Goal: Contribute content

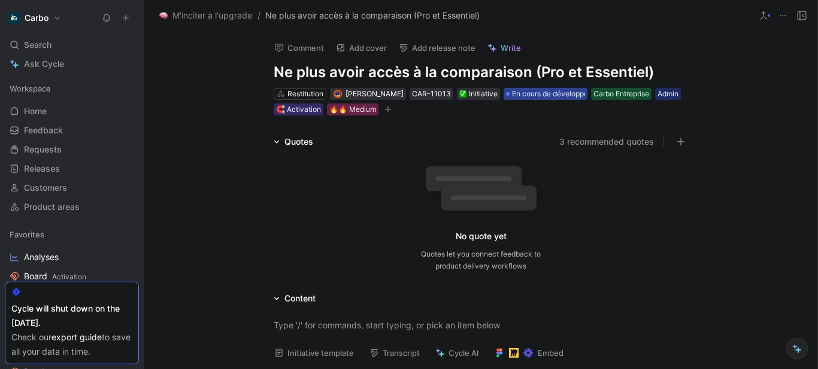
click at [521, 93] on span "En cours de développement" at bounding box center [558, 94] width 93 height 12
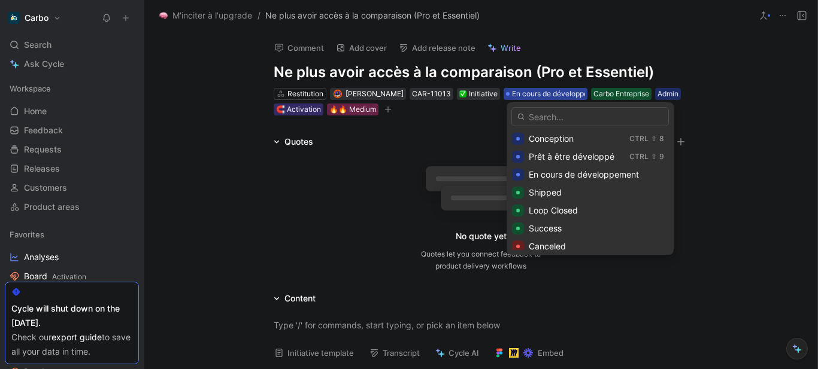
scroll to position [155, 0]
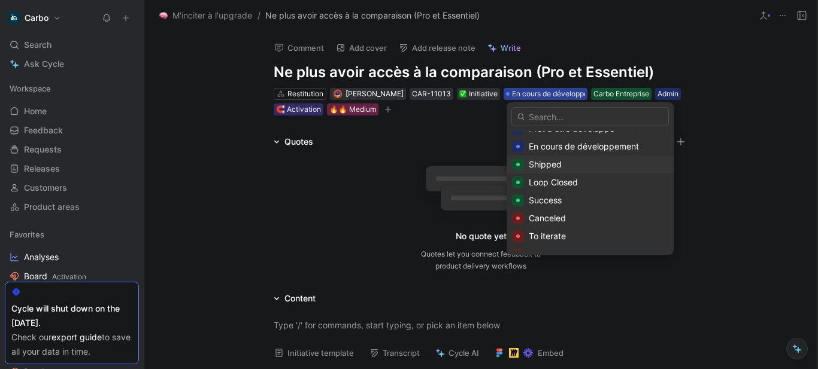
click at [550, 164] on span "Shipped" at bounding box center [545, 164] width 33 height 10
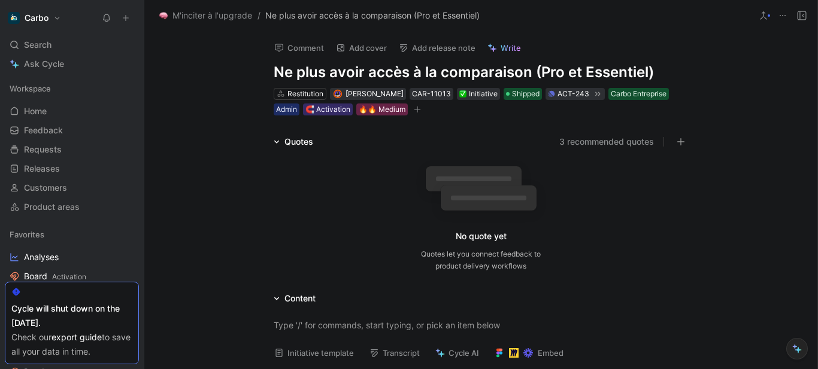
click at [436, 48] on button "Add release note" at bounding box center [436, 48] width 87 height 17
click at [414, 111] on icon "button" at bounding box center [417, 109] width 7 height 7
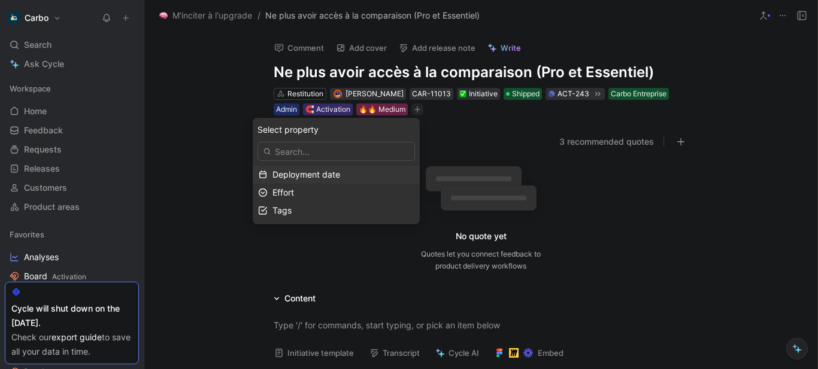
click at [331, 172] on span "Deployment date" at bounding box center [306, 174] width 68 height 10
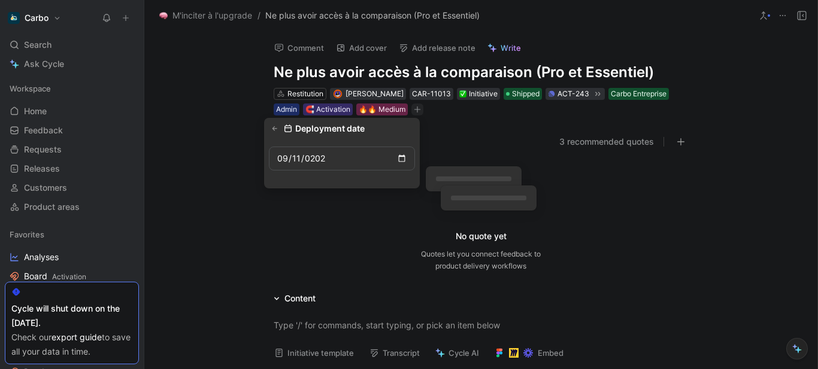
type input "[DATE]"
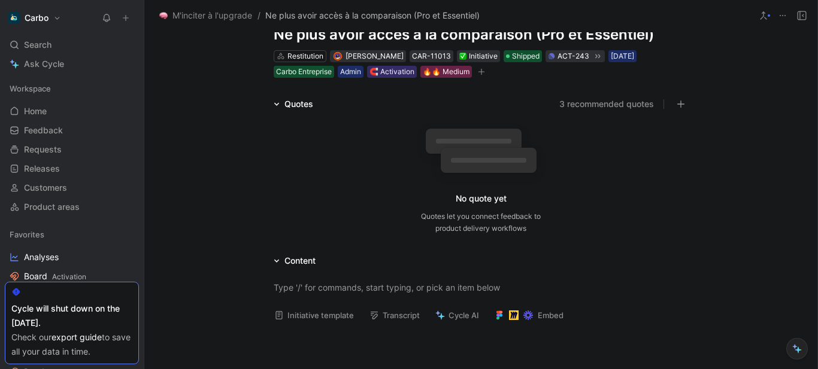
scroll to position [0, 0]
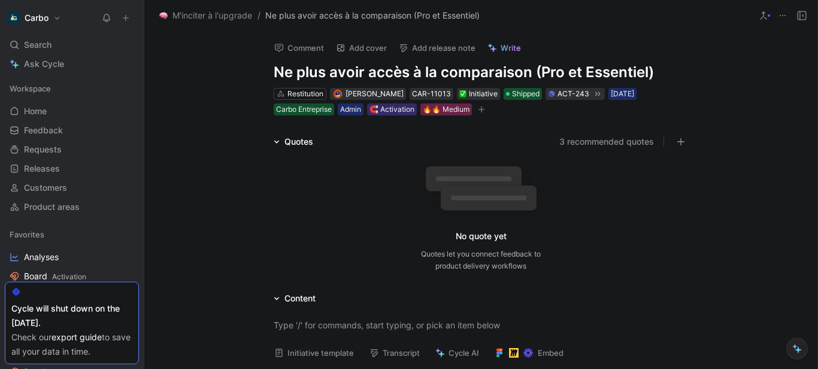
click at [426, 50] on button "Add release note" at bounding box center [436, 48] width 87 height 17
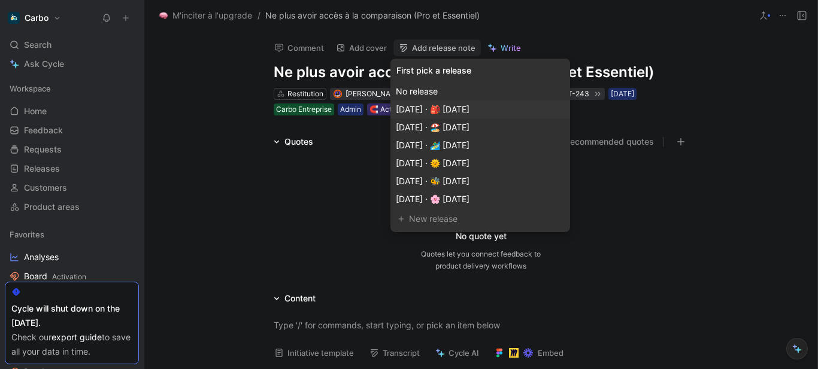
click at [469, 110] on span "[DATE] · 🎒 [DATE]" at bounding box center [433, 109] width 74 height 10
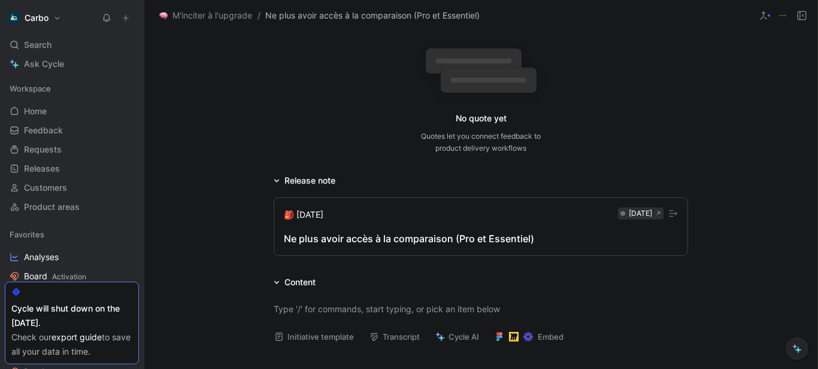
click at [354, 240] on div "Ne plus avoir accès à la comparaison (Pro et Essentiel)" at bounding box center [481, 239] width 394 height 14
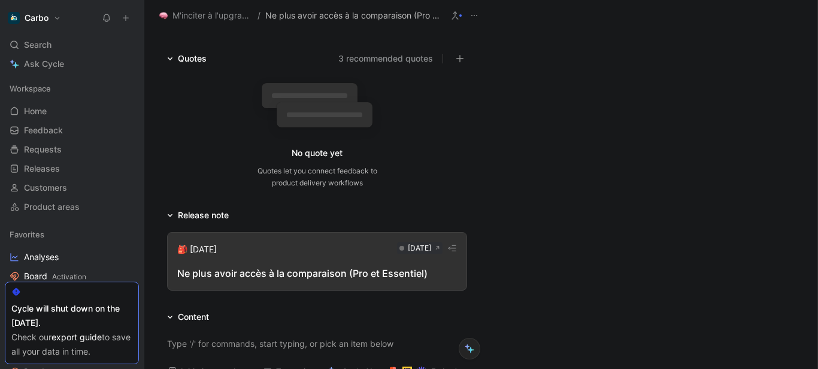
scroll to position [153, 0]
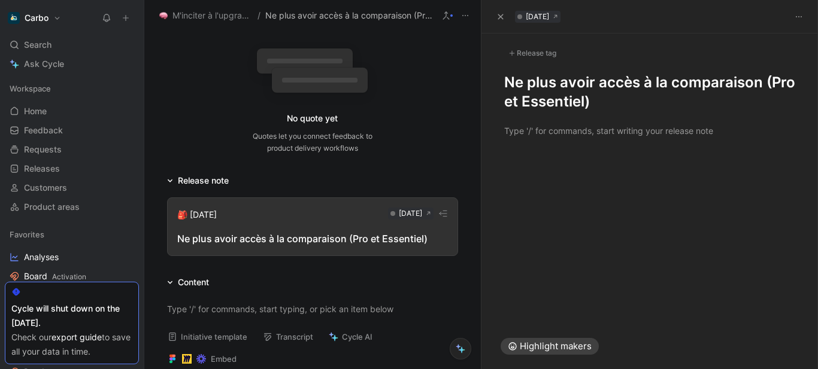
click at [510, 84] on h1 "Ne plus avoir accès à la comparaison (Pro et Essentiel)" at bounding box center [650, 92] width 292 height 38
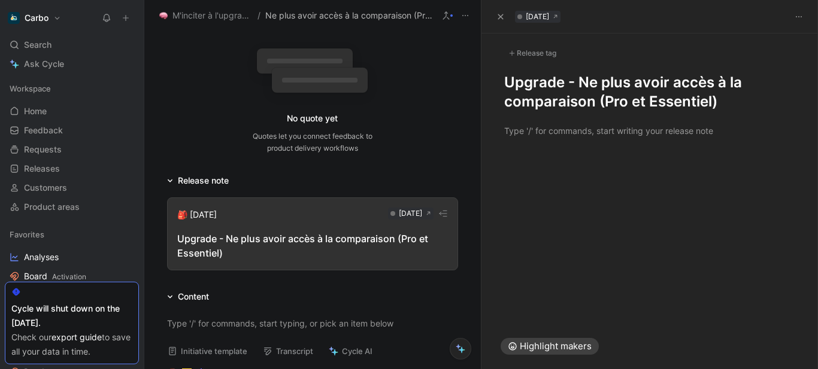
click at [564, 143] on div at bounding box center [649, 130] width 337 height 39
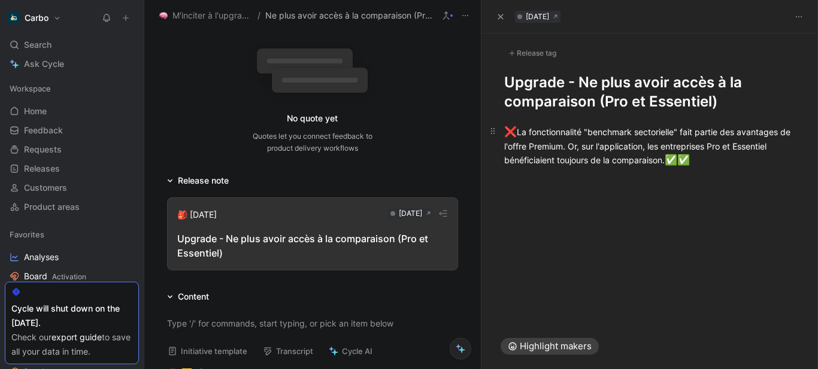
click at [666, 159] on div "❌ La fonctionnalité "benchmark sectorielle" fait partie des avantages de l'offr…" at bounding box center [650, 146] width 292 height 43
click at [574, 187] on div "✅ ✅" at bounding box center [650, 182] width 292 height 16
click at [551, 180] on div "✅ ✅" at bounding box center [650, 182] width 292 height 16
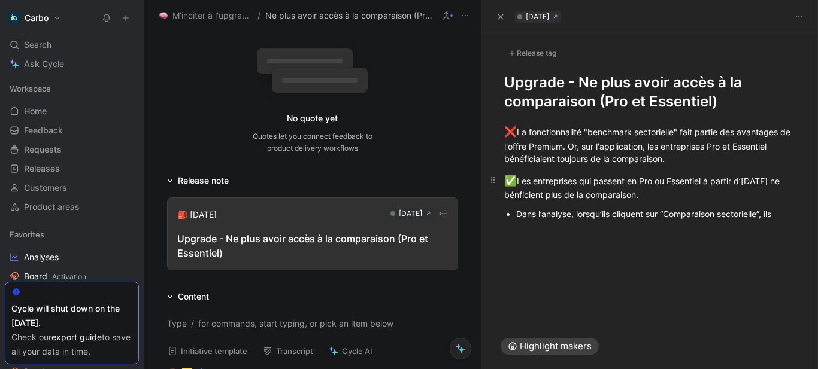
click at [536, 180] on div "✅ Les entreprises qui passent en Pro ou Essentiel à partir d’[DATE] ne bénficie…" at bounding box center [650, 188] width 292 height 28
click at [781, 214] on div "Dans l’analyse, lorsqu’ils cliquent sur “Comparaison sectorielle”, ils" at bounding box center [656, 214] width 280 height 13
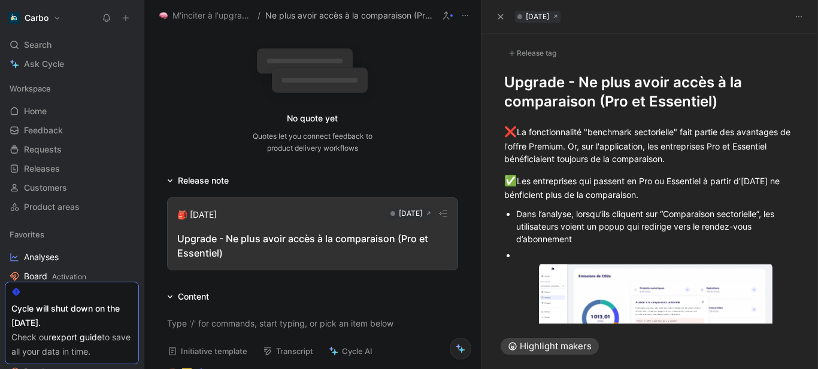
scroll to position [86, 0]
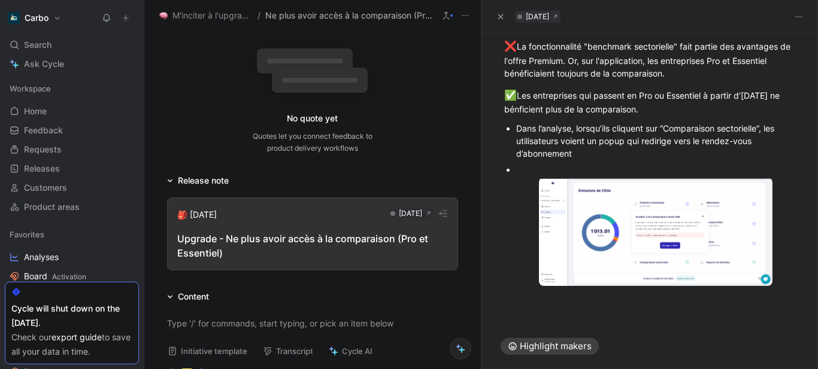
click at [525, 172] on div at bounding box center [656, 169] width 280 height 13
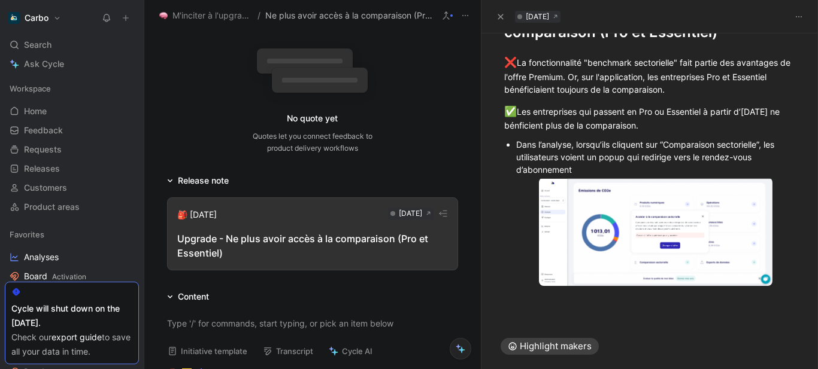
click at [596, 157] on div "Dans l’analyse, lorsqu’ils cliquent sur “Comparaison sectorielle”, les utilisat…" at bounding box center [656, 157] width 280 height 38
click at [520, 308] on div "❌ La fonctionnalité "benchmark sectorielle" fait partie des avantages de l'offr…" at bounding box center [649, 177] width 337 height 270
click at [570, 144] on div "Dans l’analyse, lorsqu’ils cliquent sur “Comparaison sectorielle”, les utilisat…" at bounding box center [656, 157] width 280 height 38
click at [628, 296] on div "Dans Communiquer :" at bounding box center [656, 294] width 280 height 13
click at [602, 292] on div "Dans Communiquer : leur bilan public n’affiche pas la comparaison" at bounding box center [656, 294] width 280 height 13
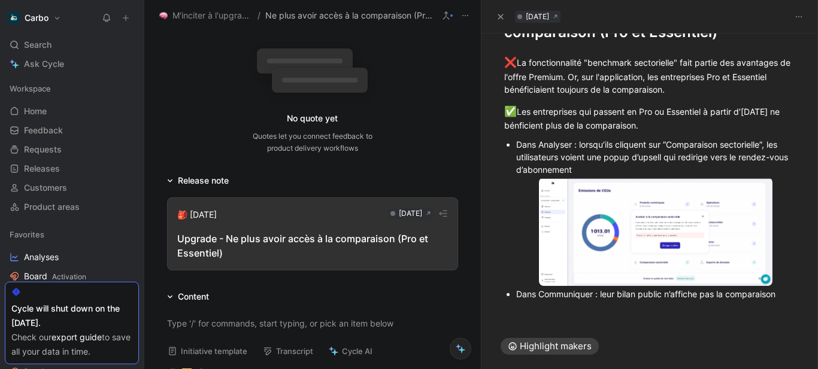
click at [776, 293] on div "Dans Communiquer : leur bilan public n’affiche pas la comparaison" at bounding box center [656, 294] width 280 height 13
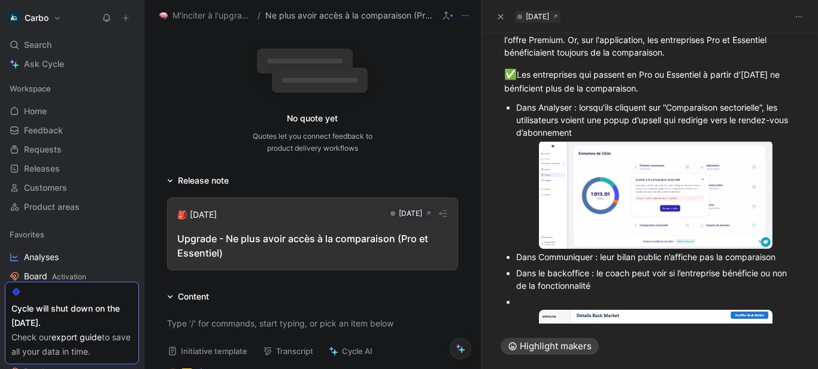
scroll to position [181, 0]
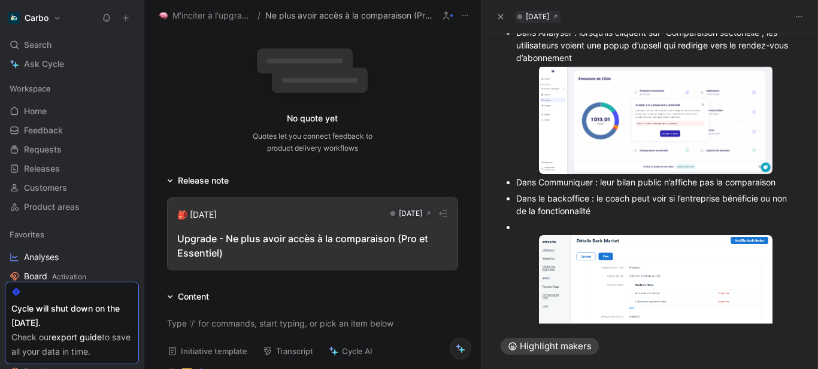
click at [536, 225] on div at bounding box center [656, 227] width 280 height 13
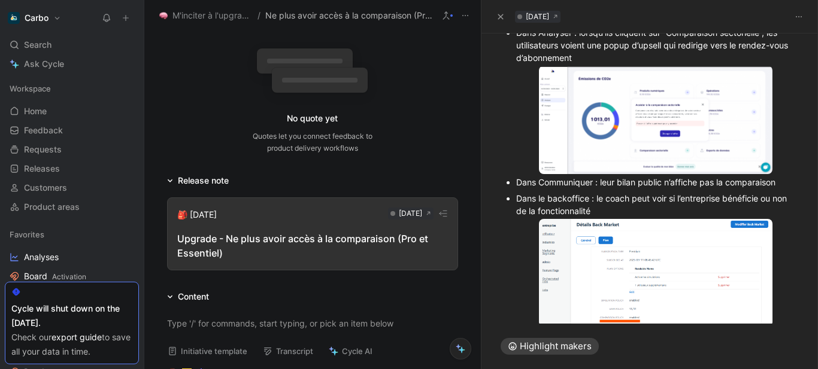
click at [595, 195] on div "Dans le backoffice : le coach peut voir si l’entreprise bénéficie ou non de la …" at bounding box center [656, 204] width 280 height 25
click at [620, 211] on div "Dans le backoffice : le coach peut voir si l’entreprise bénéficie ou non de la …" at bounding box center [656, 204] width 280 height 25
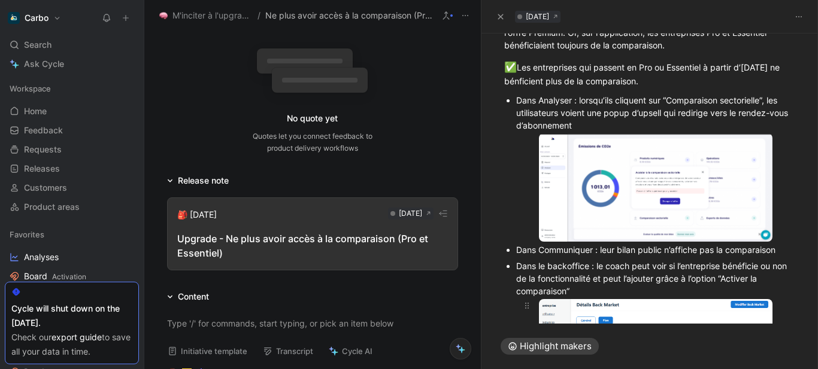
scroll to position [110, 0]
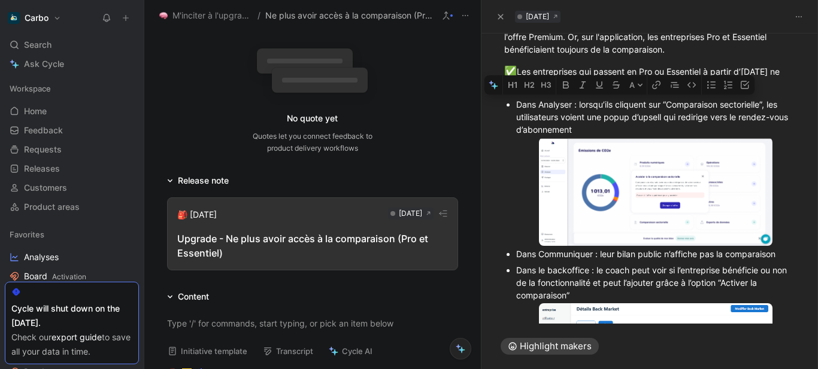
drag, startPoint x: 572, startPoint y: 105, endPoint x: 537, endPoint y: 104, distance: 35.4
click at [537, 104] on div "Dans Analyser : lorsqu’ils cliquent sur “Comparaison sectorielle”, les utilisat…" at bounding box center [656, 117] width 280 height 38
click at [566, 86] on icon "button" at bounding box center [566, 85] width 10 height 10
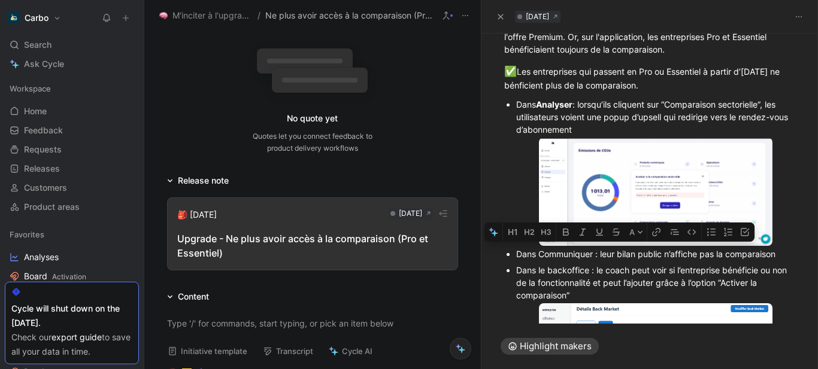
drag, startPoint x: 594, startPoint y: 256, endPoint x: 540, endPoint y: 255, distance: 54.5
click at [540, 255] on div "Dans Communiquer : leur bilan public n’affiche pas la comparaison" at bounding box center [656, 254] width 280 height 13
click at [565, 237] on button "button" at bounding box center [565, 232] width 18 height 19
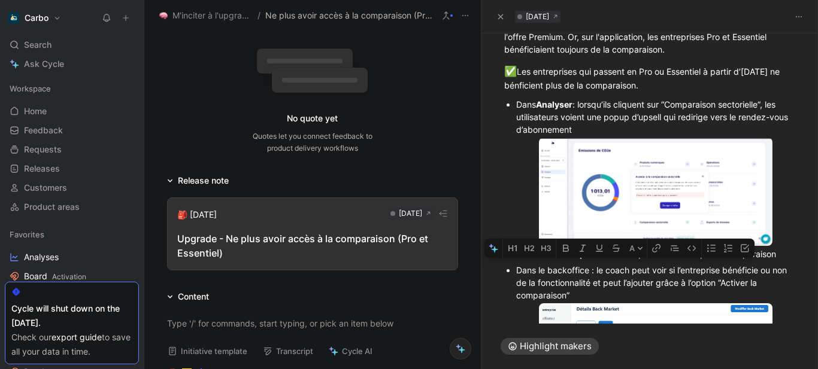
drag, startPoint x: 587, startPoint y: 269, endPoint x: 547, endPoint y: 269, distance: 40.1
click at [547, 269] on div "Dans le backoffice : le coach peut voir si l’entreprise bénéficie ou non de la …" at bounding box center [656, 283] width 280 height 38
click at [565, 243] on button "button" at bounding box center [565, 248] width 18 height 19
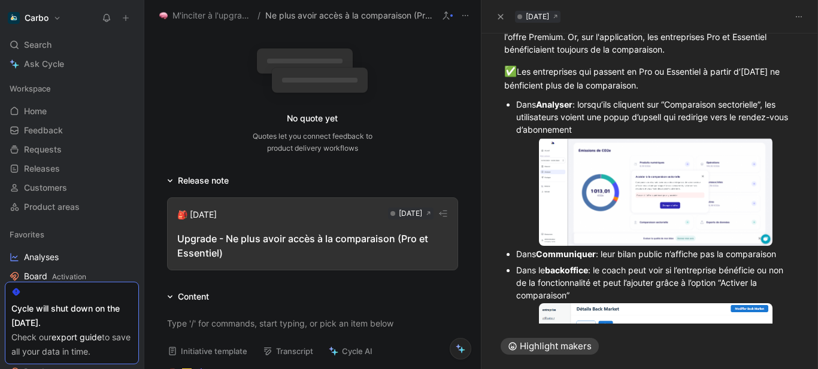
click at [591, 286] on div "Dans le backoffice : le coach peut voir si l’entreprise bénéficie ou non de la …" at bounding box center [656, 283] width 280 height 38
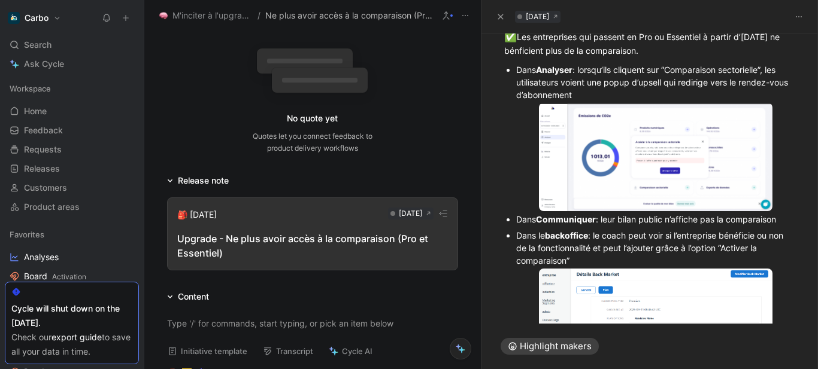
scroll to position [149, 0]
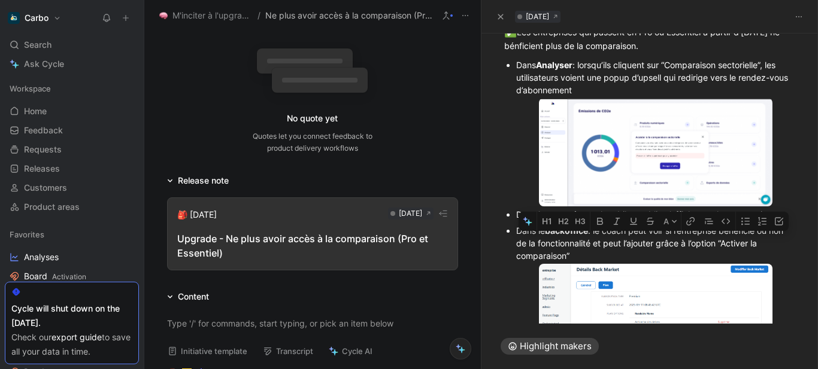
drag, startPoint x: 588, startPoint y: 254, endPoint x: 737, endPoint y: 242, distance: 149.0
click at [737, 242] on div "Dans le backoffice : le coach peut voir si l’entreprise bénéficie ou non de la …" at bounding box center [656, 244] width 280 height 38
click at [617, 221] on icon "button" at bounding box center [616, 221] width 7 height 7
click at [614, 259] on div "Dans le backoffice : le coach peut voir si l’entreprise bénéficie ou non de la …" at bounding box center [656, 244] width 280 height 38
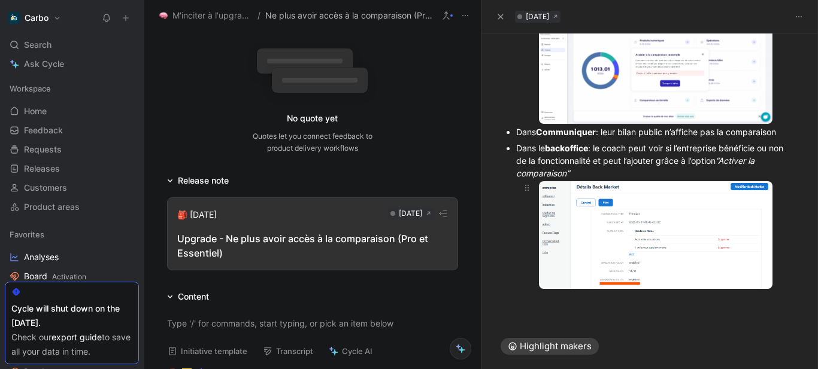
scroll to position [231, 0]
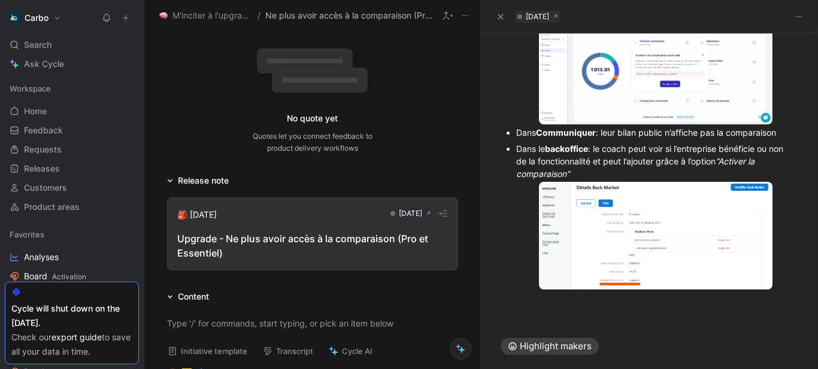
click at [529, 308] on div "❌ La fonctionnalité "benchmark sectorielle" fait partie des avantages de l'offr…" at bounding box center [649, 97] width 337 height 435
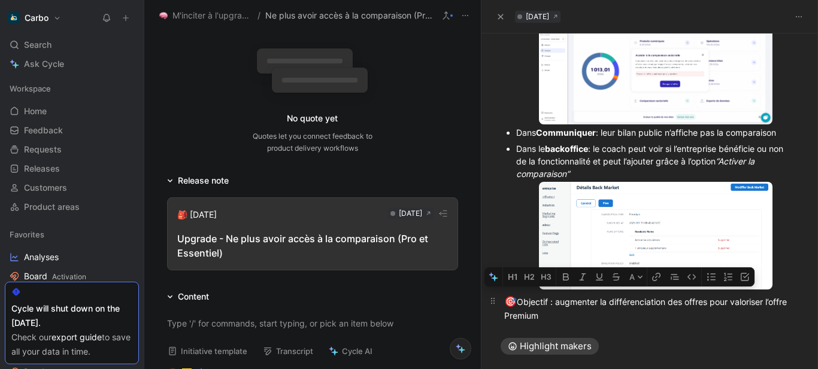
drag, startPoint x: 553, startPoint y: 301, endPoint x: 522, endPoint y: 301, distance: 30.5
click at [522, 301] on div "🎯 Objectif : augmenter la différenciation des offres pour valoriser l’offre Pre…" at bounding box center [650, 309] width 292 height 28
click at [568, 278] on icon "button" at bounding box center [565, 277] width 6 height 7
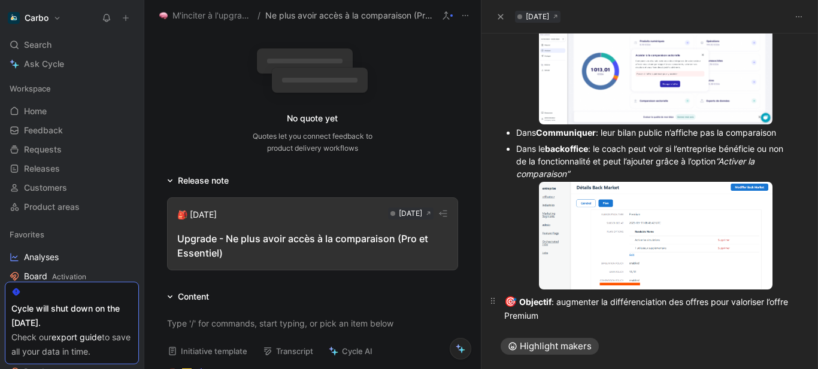
click at [602, 311] on div "🎯 Objectif : augmenter la différenciation des offres pour valoriser l’offre Pre…" at bounding box center [650, 309] width 292 height 28
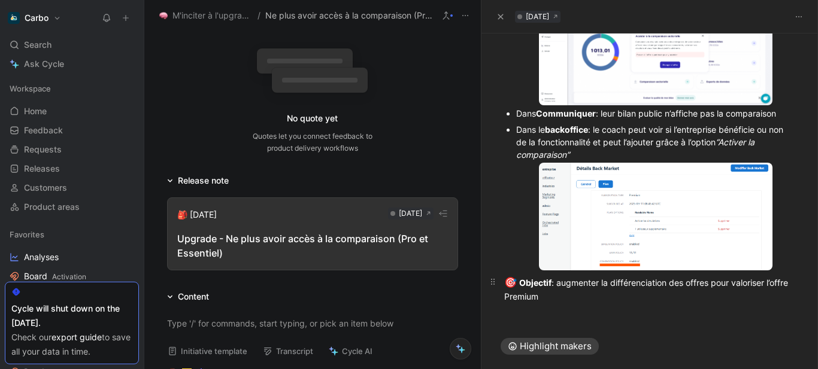
scroll to position [0, 0]
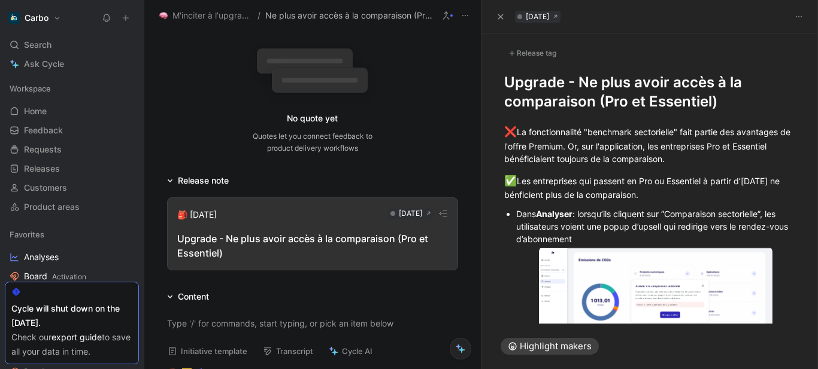
click at [524, 49] on div "Release tag" at bounding box center [532, 53] width 56 height 14
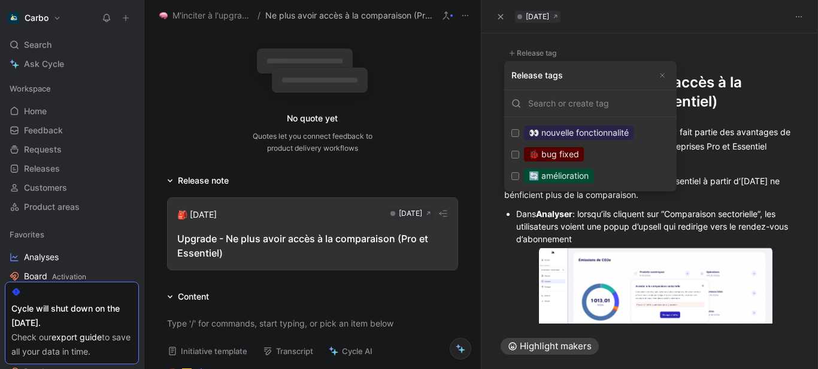
click at [608, 169] on label "🔄 amélioration Edit" at bounding box center [591, 176] width 168 height 22
click at [519, 172] on input "🔄 amélioration Edit" at bounding box center [515, 176] width 8 height 8
checkbox input "true"
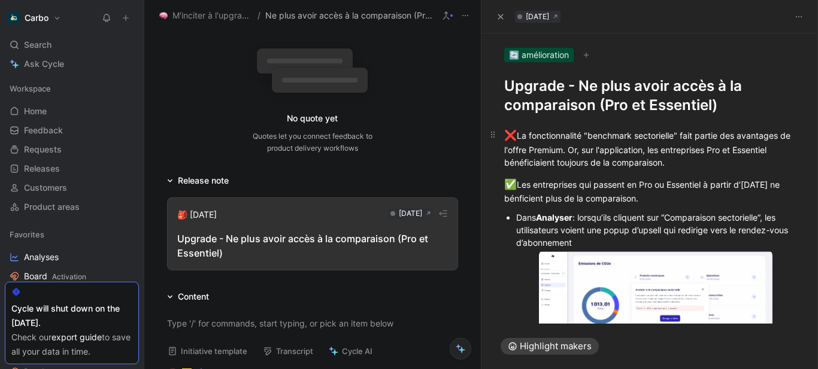
scroll to position [17, 0]
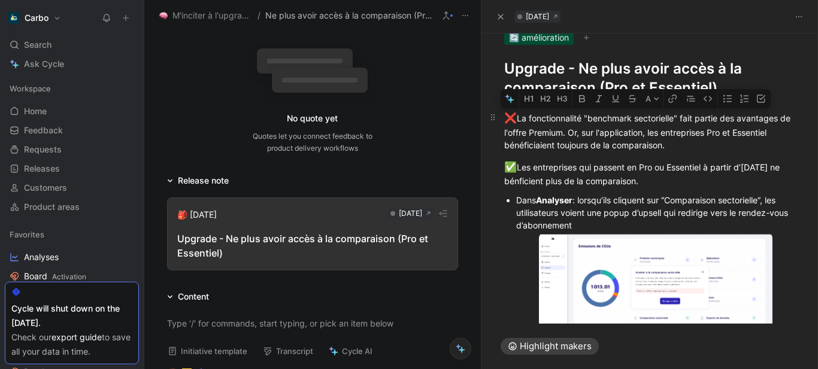
drag, startPoint x: 683, startPoint y: 118, endPoint x: 588, endPoint y: 118, distance: 94.6
click at [588, 118] on div "❌ La fonctionnalité "benchmark sectorielle" fait partie des avantages de l'offr…" at bounding box center [650, 131] width 292 height 41
click at [583, 102] on icon "button" at bounding box center [581, 98] width 6 height 7
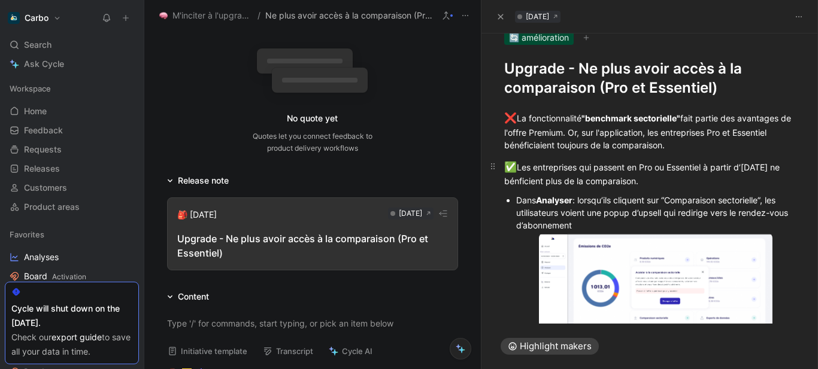
click at [613, 176] on div "✅ Les entreprises qui passent en Pro ou Essentiel à partir d’aujourd’hui ne bén…" at bounding box center [650, 174] width 292 height 28
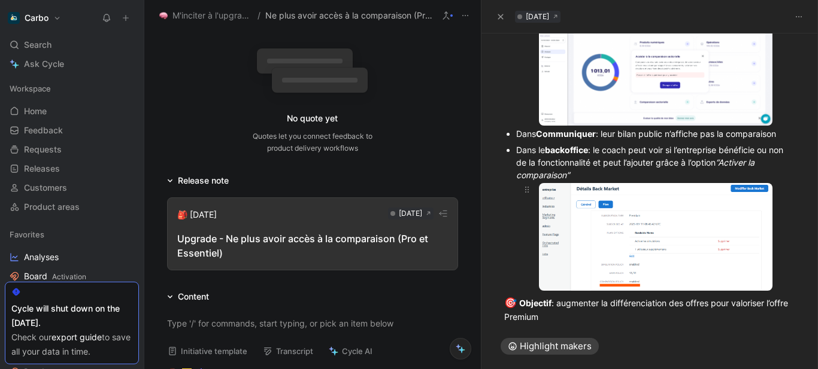
scroll to position [255, 0]
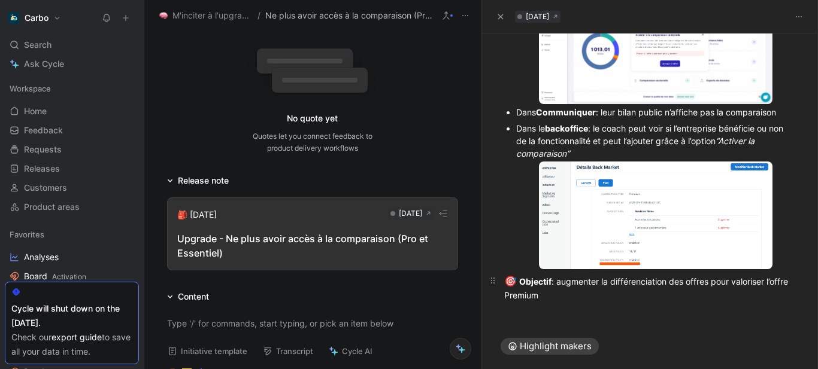
click at [586, 292] on div "🎯 Objectif : augmenter la différenciation des offres pour valoriser l’offre Pre…" at bounding box center [650, 288] width 292 height 28
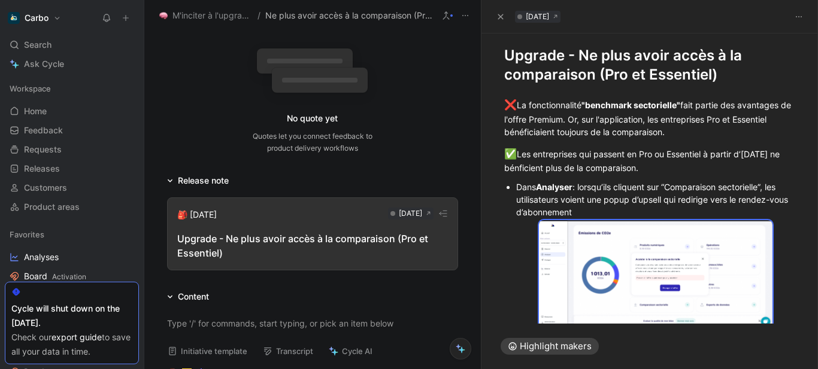
scroll to position [0, 0]
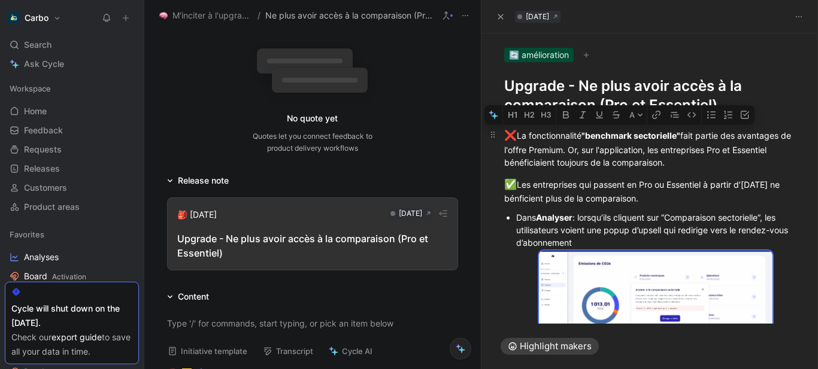
drag, startPoint x: 585, startPoint y: 295, endPoint x: 510, endPoint y: 132, distance: 179.0
click at [510, 132] on div "❌ La fonctionnalité "benchmark sectorielle" fait partie des avantages de l'offr…" at bounding box center [649, 342] width 337 height 455
click at [640, 78] on h1 "Upgrade - Ne plus avoir accès à la comparaison (Pro et Essentiel)" at bounding box center [650, 96] width 292 height 38
click at [578, 95] on h1 "Upgrade - Ne plus avoir accès à la comparaison (Pro et Essentiel)" at bounding box center [650, 96] width 292 height 38
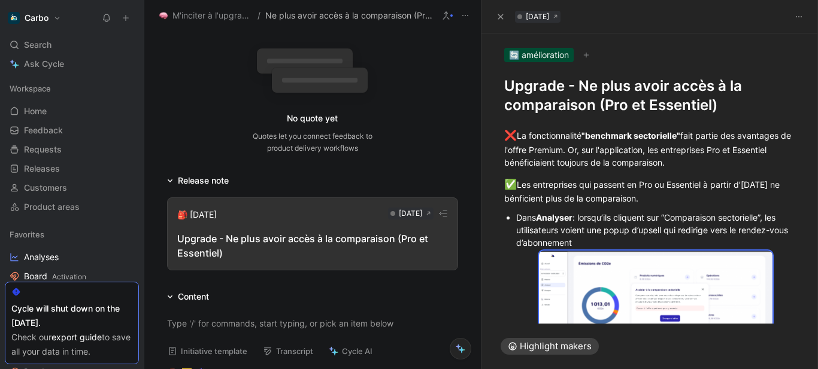
click at [578, 95] on h1 "Upgrade - Ne plus avoir accès à la comparaison (Pro et Essentiel)" at bounding box center [650, 96] width 292 height 38
click at [562, 87] on h1 "Upgrade - Ne plus avoir accès à la comparaison (Pro et Essentiel)" at bounding box center [650, 96] width 292 height 38
click at [587, 90] on h1 "Upgrade - Ne plus avoir accès à la comparaison (Pro et Essentiel)" at bounding box center [650, 96] width 292 height 38
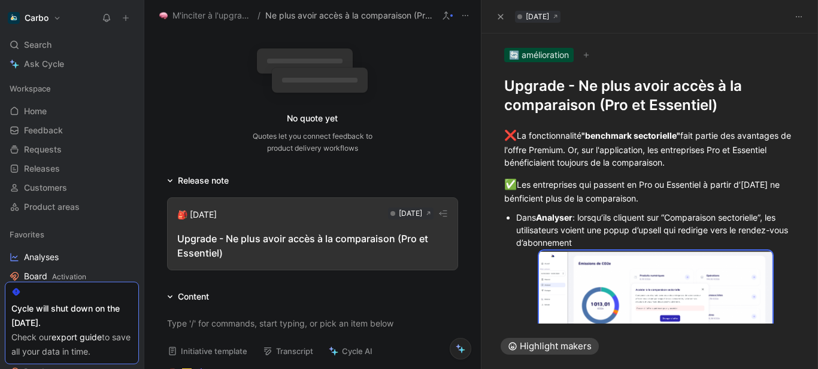
click at [571, 90] on h1 "Upgrade - Ne plus avoir accès à la comparaison (Pro et Essentiel)" at bounding box center [650, 96] width 292 height 38
copy h1 "Upgrade - Ne plus avoir accès à la comparaison (Pro et Essentiel)"
click at [529, 139] on div "❌ La fonctionnalité "benchmark sectorielle" fait partie des avantages de l'offr…" at bounding box center [650, 148] width 292 height 41
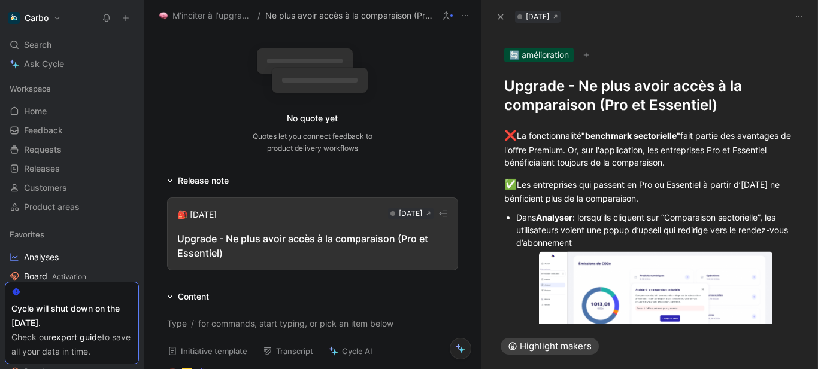
scroll to position [255, 0]
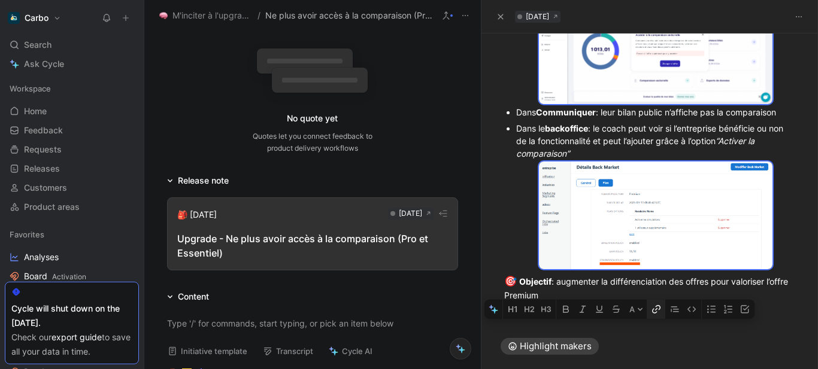
drag, startPoint x: 615, startPoint y: 238, endPoint x: 660, endPoint y: 314, distance: 88.8
click at [660, 314] on div "A ❌ La fonctionnalité "benchmark sectorielle" fait partie des avantages de l'of…" at bounding box center [649, 94] width 337 height 469
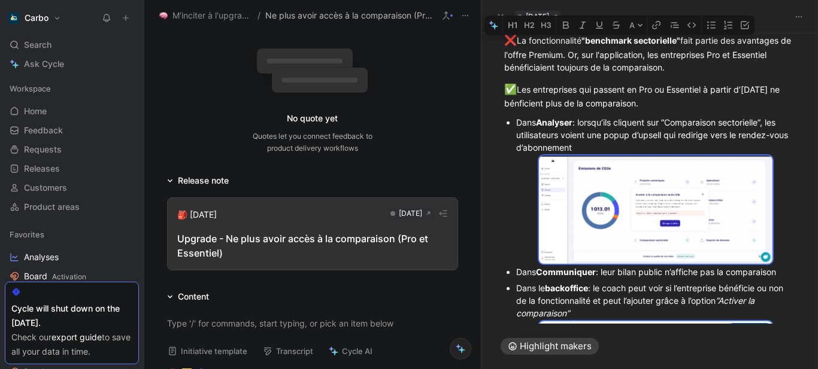
scroll to position [90, 0]
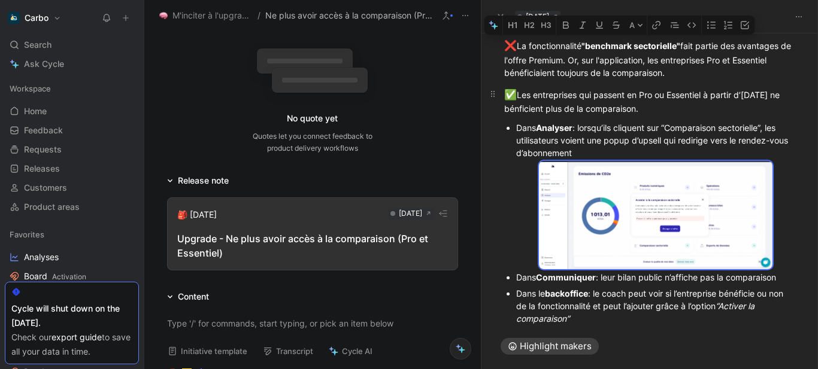
click at [637, 93] on div "✅ Les entreprises qui passent en Pro ou Essentiel à partir d’aujourd’hui ne bén…" at bounding box center [650, 101] width 292 height 28
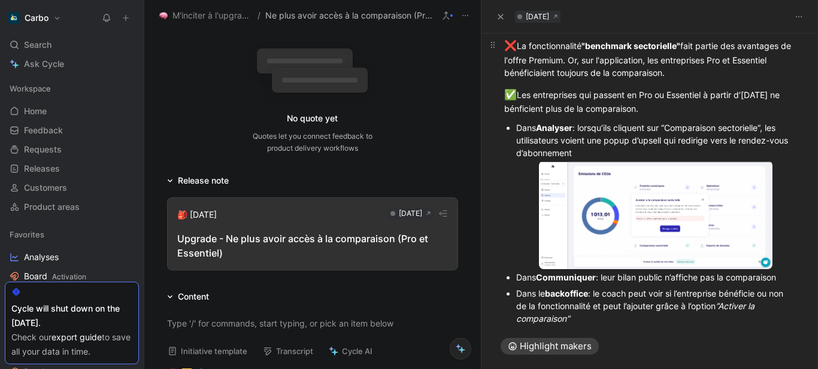
click at [729, 74] on div "❌ La fonctionnalité "benchmark sectorielle" fait partie des avantages de l'offr…" at bounding box center [650, 58] width 292 height 41
click at [622, 62] on div "❌ La fonctionnalité "benchmark sectorielle" fait partie des avantages de l'offr…" at bounding box center [650, 58] width 292 height 41
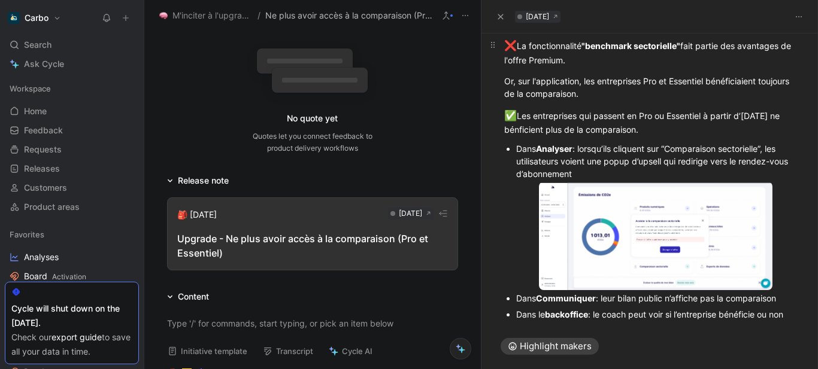
click at [626, 66] on div "❌ La fonctionnalité "benchmark sectorielle" fait partie des avantages de l'offr…" at bounding box center [650, 52] width 292 height 28
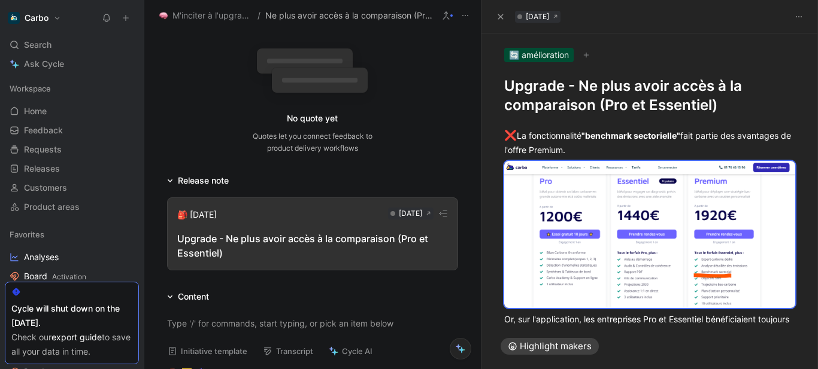
scroll to position [1, 0]
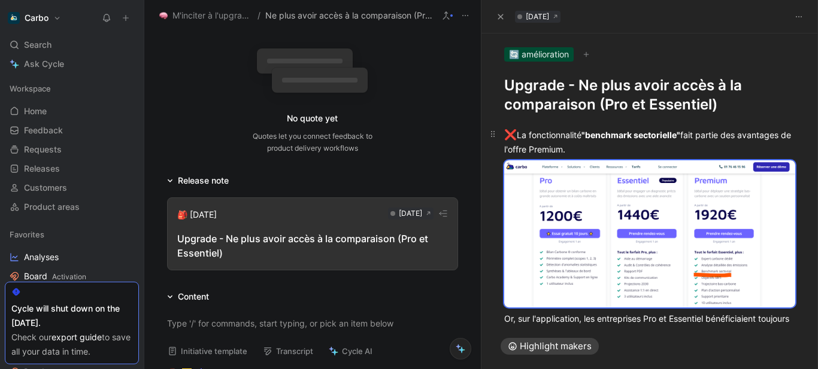
click at [508, 141] on div "❌ La fonctionnalité "benchmark sectorielle" fait partie des avantages de l'offr…" at bounding box center [650, 142] width 292 height 28
drag, startPoint x: 507, startPoint y: 135, endPoint x: 725, endPoint y: 387, distance: 332.8
click at [725, 369] on html "Carbo Search Ctrl K Ask Cycle Workspace Home G then H Feedback G then F Request…" at bounding box center [409, 184] width 818 height 369
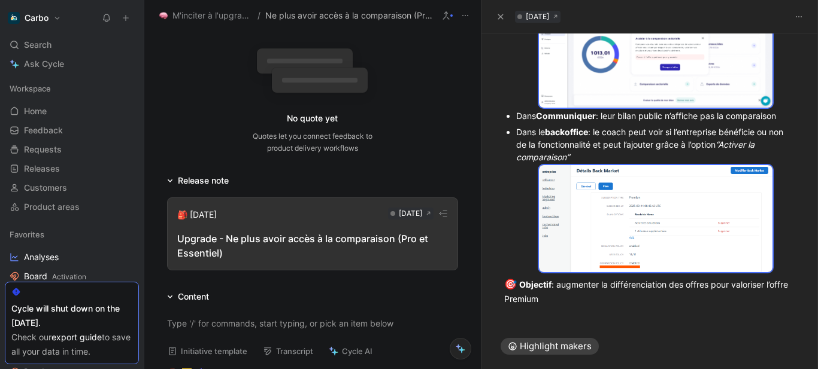
scroll to position [0, 0]
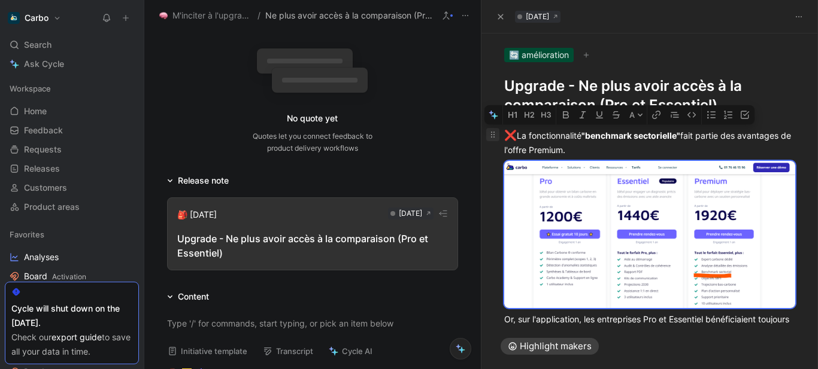
drag, startPoint x: 620, startPoint y: 288, endPoint x: 497, endPoint y: 141, distance: 192.1
copy div "❌ La fonctionnalité "benchmark sectorielle" fait partie des avantages de l'offr…"
click at [590, 216] on body "Carbo Search Ctrl K Ask Cycle Workspace Home G then H Feedback G then F Request…" at bounding box center [409, 184] width 818 height 369
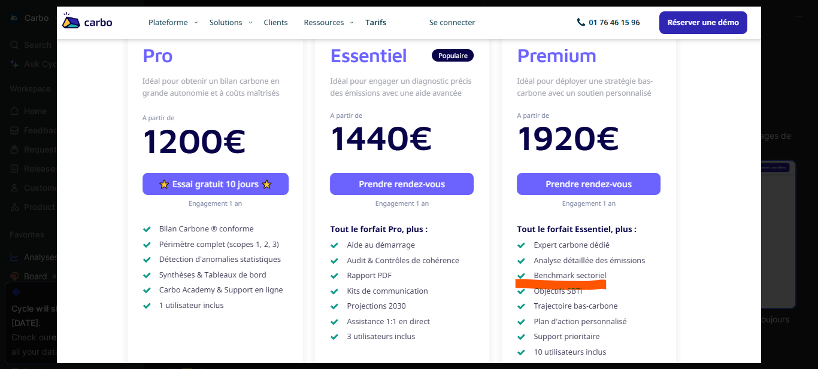
click at [605, 139] on img at bounding box center [409, 185] width 704 height 357
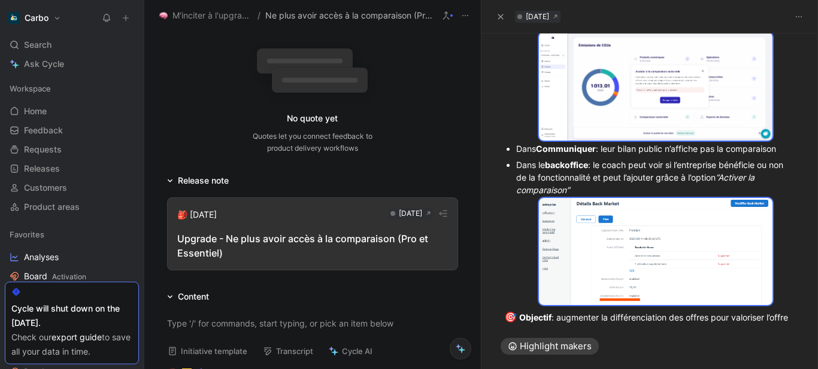
scroll to position [384, 0]
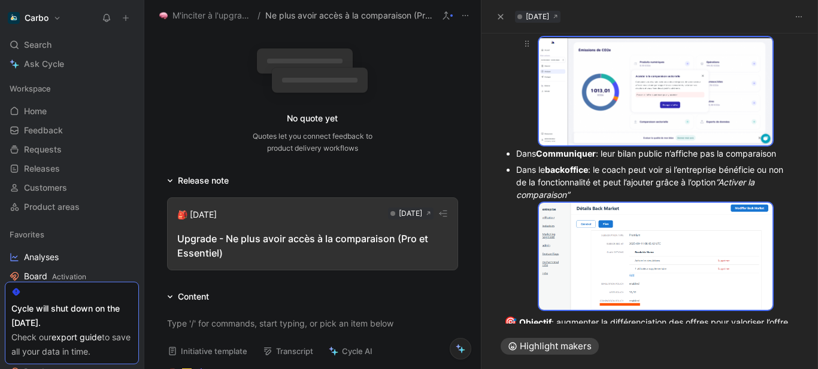
click at [608, 103] on body "Carbo Search Ctrl K Ask Cycle Workspace Home G then H Feedback G then F Request…" at bounding box center [409, 184] width 818 height 369
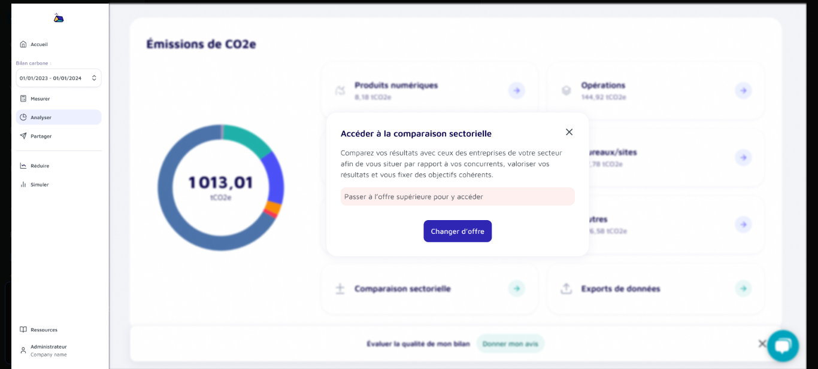
click at [560, 102] on img at bounding box center [408, 184] width 795 height 369
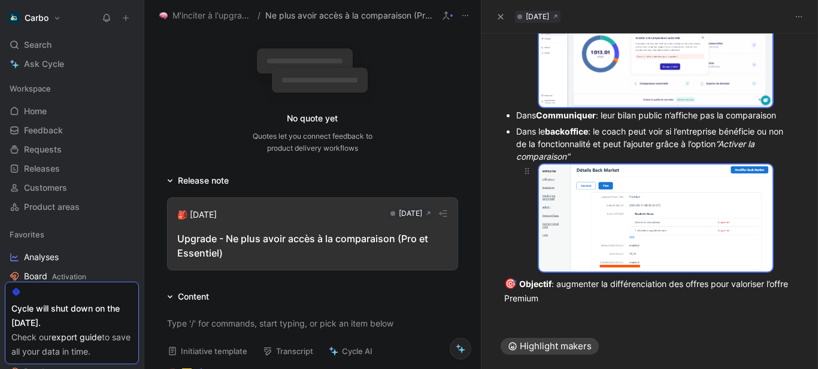
scroll to position [422, 0]
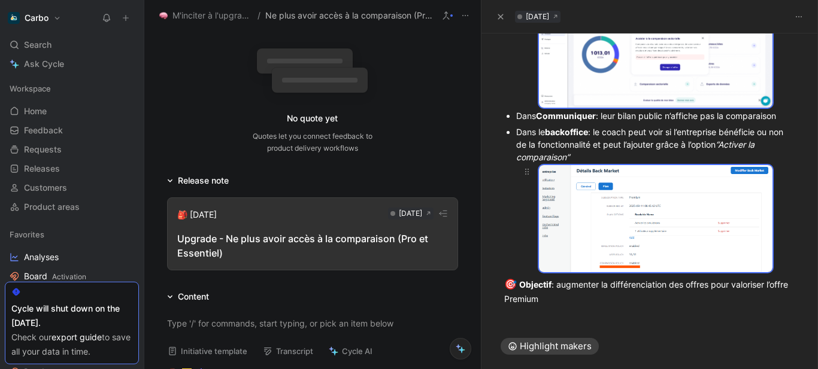
click at [647, 191] on body "Carbo Search Ctrl K Ask Cycle Workspace Home G then H Feedback G then F Request…" at bounding box center [409, 184] width 818 height 369
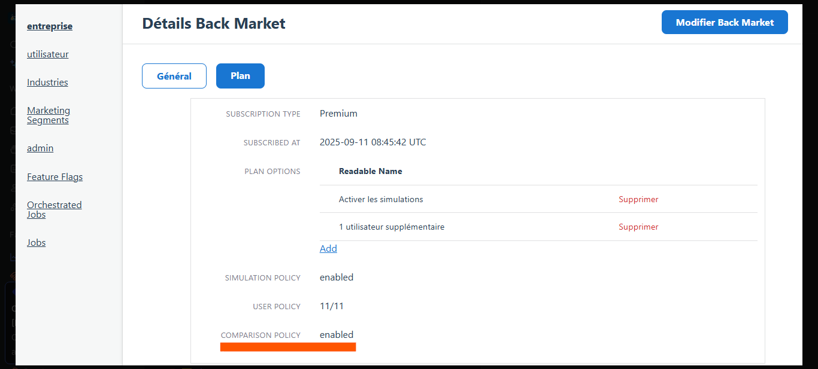
click at [470, 233] on img at bounding box center [409, 185] width 787 height 362
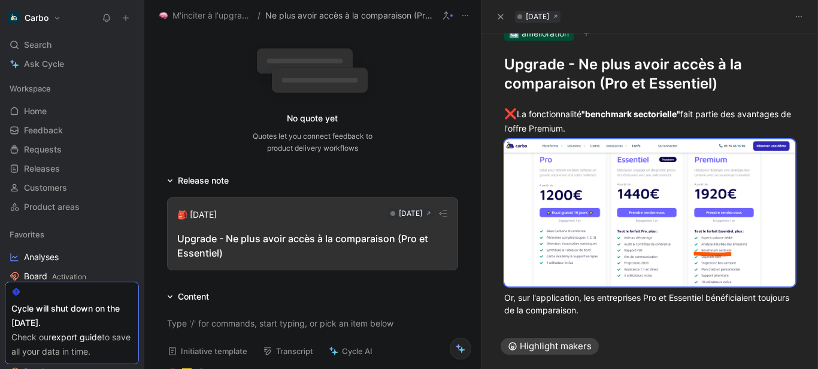
scroll to position [0, 0]
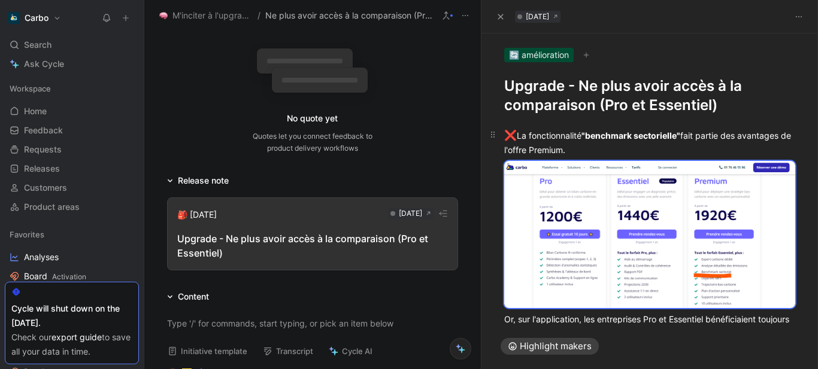
click at [579, 151] on div "❌ La fonctionnalité "benchmark sectorielle" fait partie des avantages de l'offr…" at bounding box center [650, 142] width 292 height 28
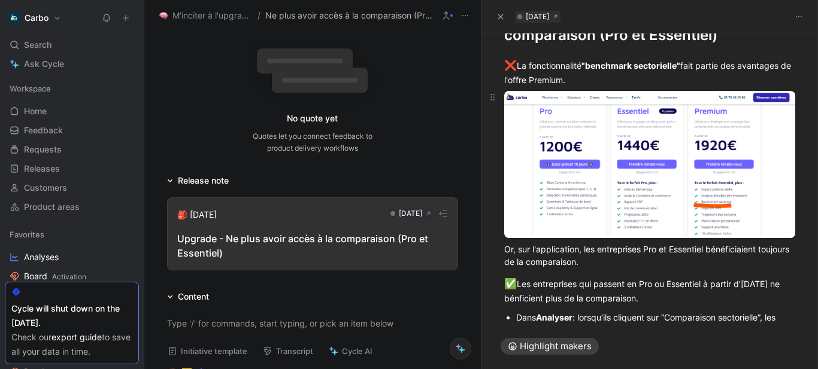
scroll to position [75, 0]
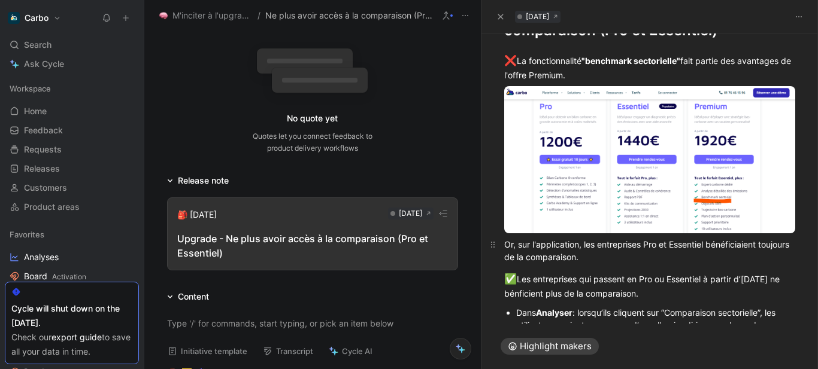
click at [668, 257] on div "Or, sur l'application, les entreprises Pro et Essentiel bénéficiaient toujours …" at bounding box center [650, 250] width 292 height 25
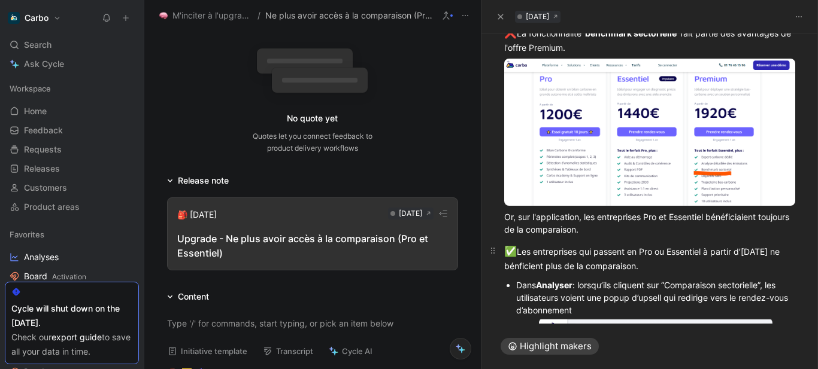
click at [590, 263] on div "✅ Les entreprises qui passent en Pro ou Essentiel à partir d’aujourd’hui ne bén…" at bounding box center [650, 258] width 292 height 28
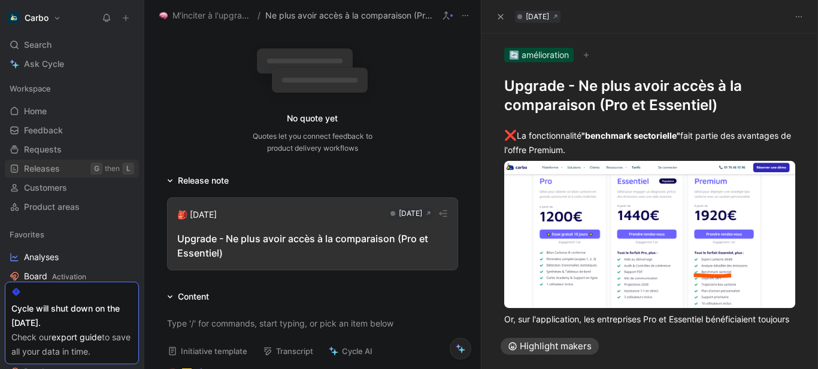
click at [78, 165] on link "Releases G then L" at bounding box center [72, 169] width 134 height 18
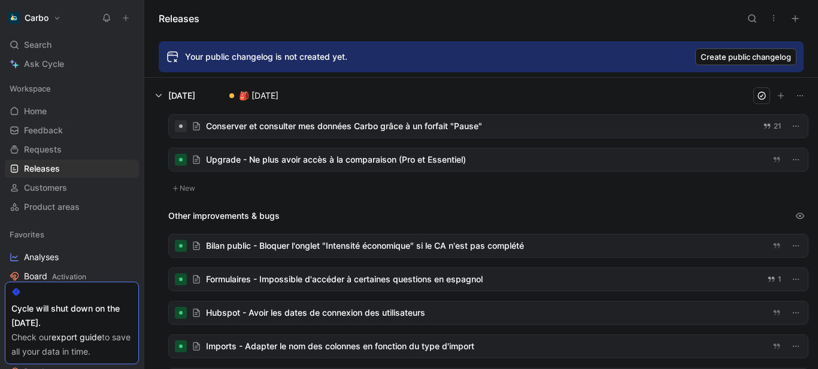
scroll to position [37, 0]
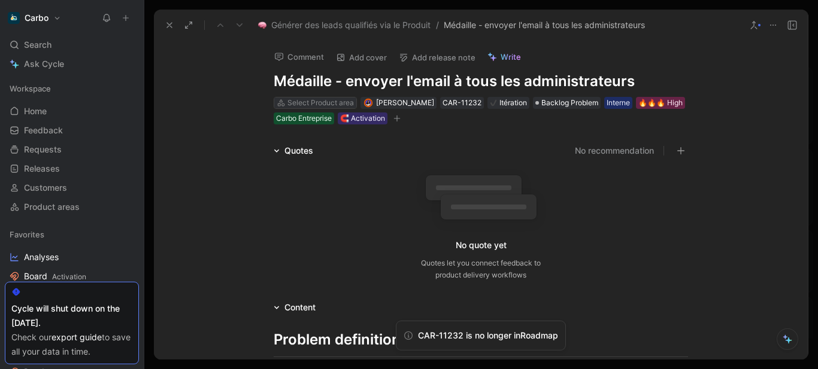
click at [297, 102] on div "Select Product area" at bounding box center [320, 103] width 66 height 12
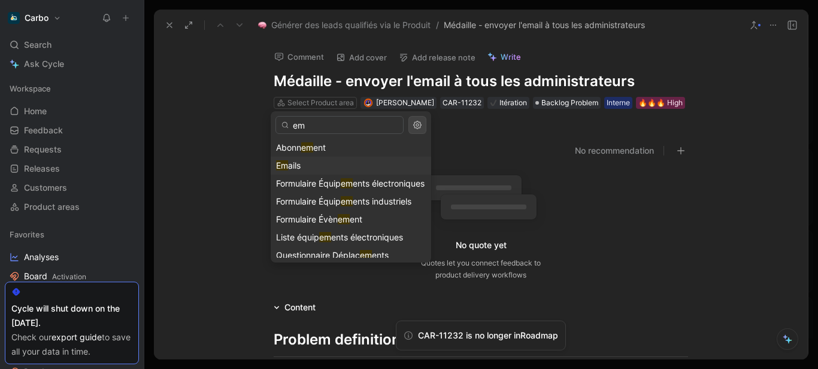
type input "em"
click at [336, 162] on div "Em ails" at bounding box center [351, 166] width 150 height 14
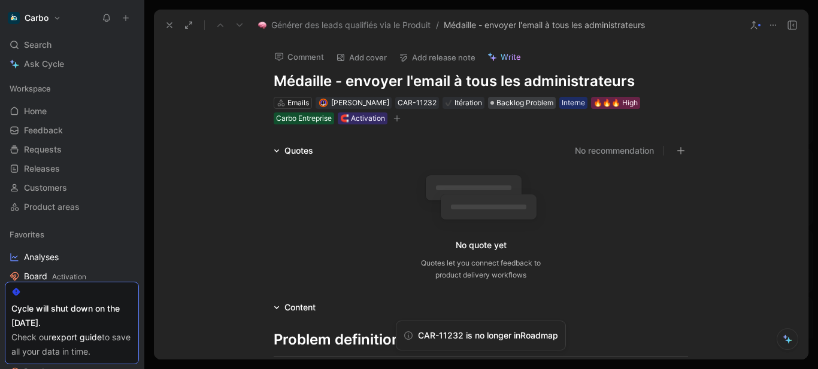
click at [531, 105] on span "Backlog Problem" at bounding box center [524, 103] width 57 height 12
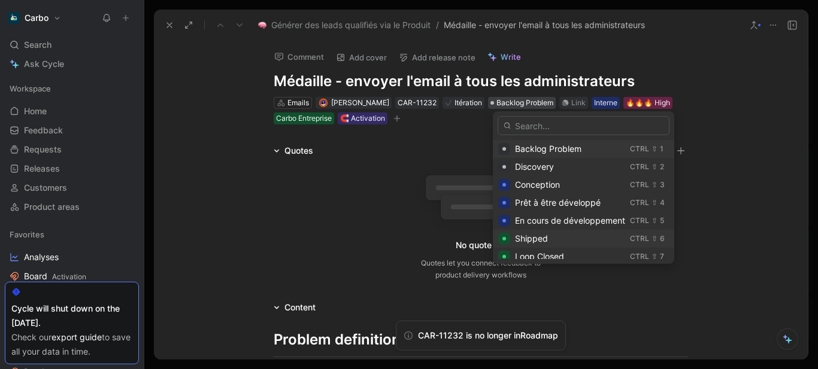
click at [547, 241] on span "Shipped" at bounding box center [531, 239] width 33 height 10
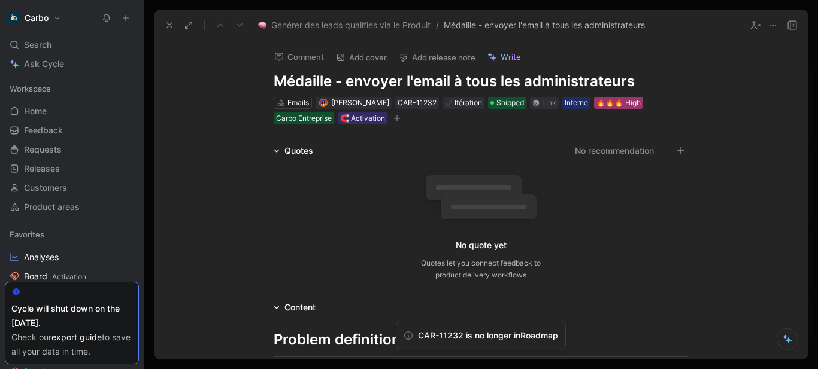
click at [625, 99] on div "🔥🔥🔥 High" at bounding box center [618, 103] width 44 height 12
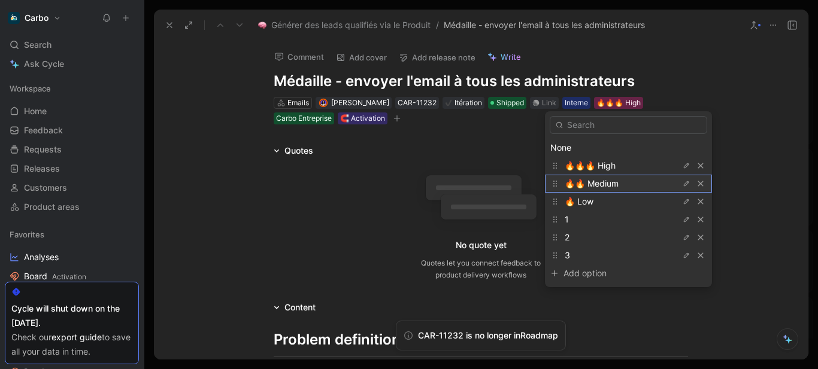
click at [614, 182] on span "🔥🔥 Medium" at bounding box center [592, 183] width 54 height 10
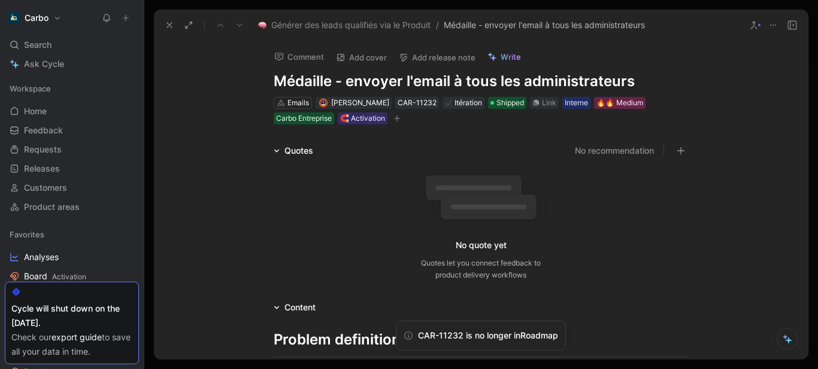
click at [293, 231] on div "No quote yet Quotes let you connect feedback to product delivery workflows" at bounding box center [481, 225] width 414 height 114
click at [397, 119] on icon "button" at bounding box center [397, 119] width 7 height 1
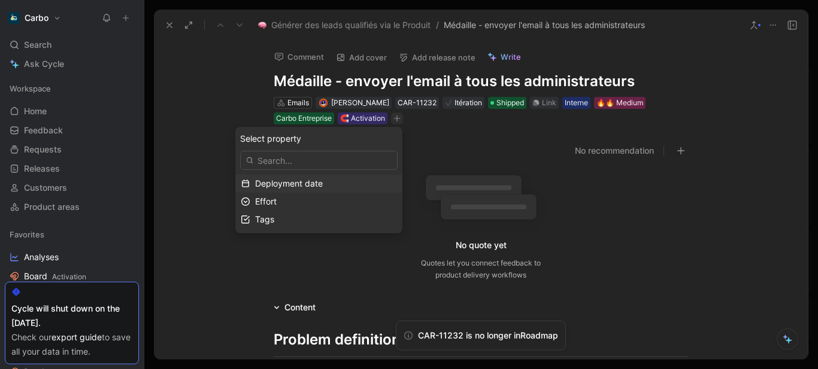
click at [301, 185] on span "Deployment date" at bounding box center [289, 183] width 68 height 10
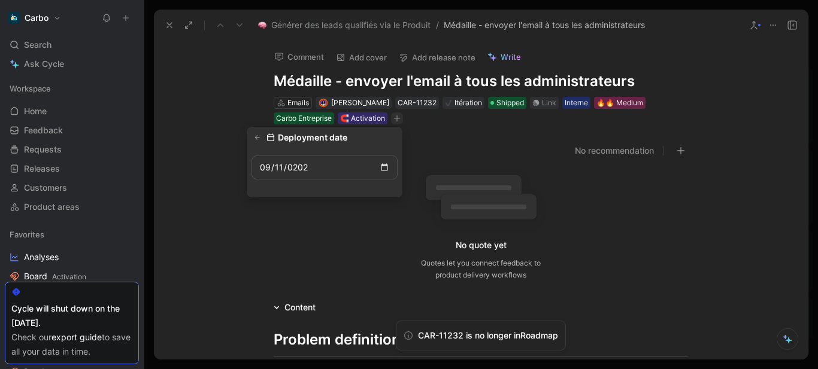
type input "[DATE]"
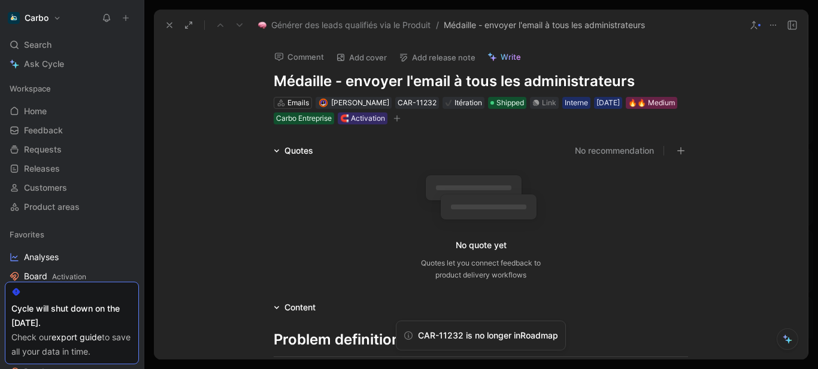
click at [426, 55] on button "Add release note" at bounding box center [436, 57] width 87 height 17
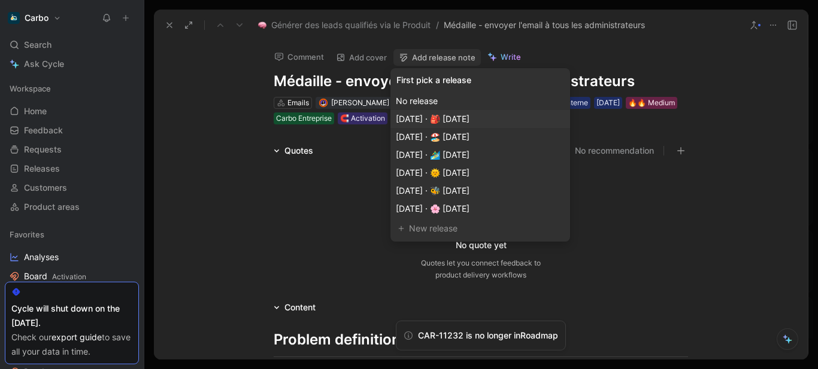
click at [469, 123] on span "[DATE] · 🎒 [DATE]" at bounding box center [433, 119] width 74 height 10
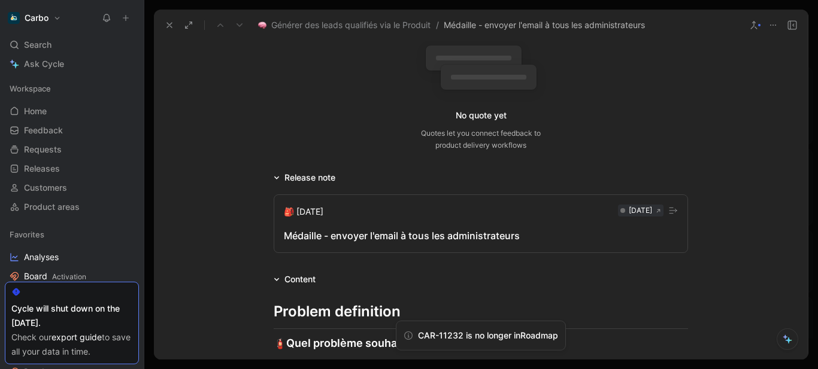
scroll to position [137, 0]
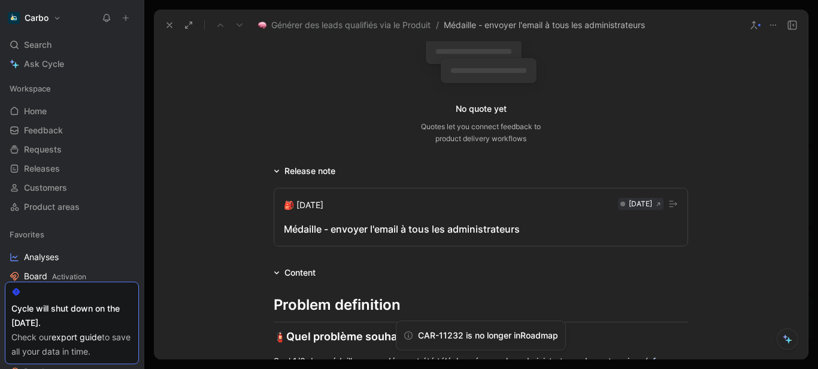
click at [371, 231] on div "Médaille - envoyer l'email à tous les administrateurs" at bounding box center [481, 229] width 394 height 14
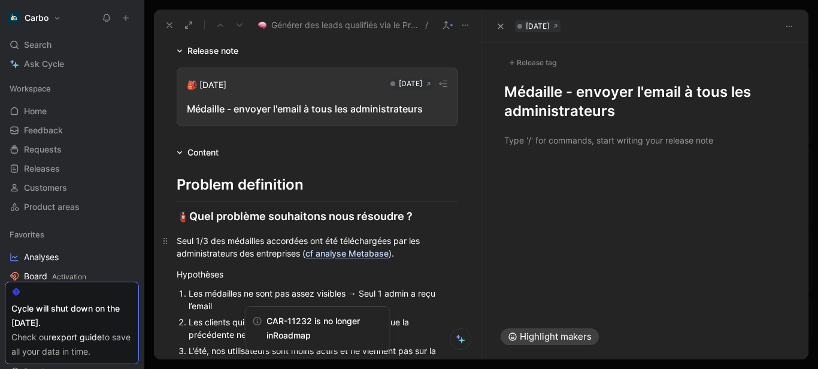
scroll to position [377, 0]
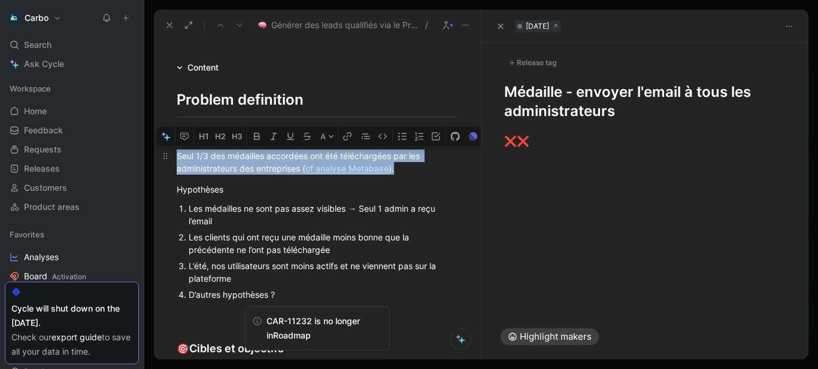
drag, startPoint x: 177, startPoint y: 155, endPoint x: 404, endPoint y: 165, distance: 227.2
click at [404, 165] on div "Seul 1/3 des médailles accordées ont été téléchargées par les administrateurs d…" at bounding box center [317, 162] width 281 height 25
copy div "Seul 1/3 des médailles accordées ont été téléchargées par les administrateurs d…"
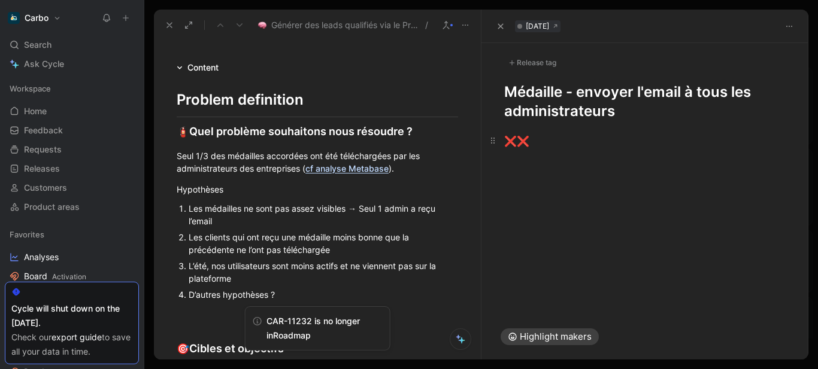
click at [626, 135] on div "❌ ❌" at bounding box center [645, 142] width 282 height 16
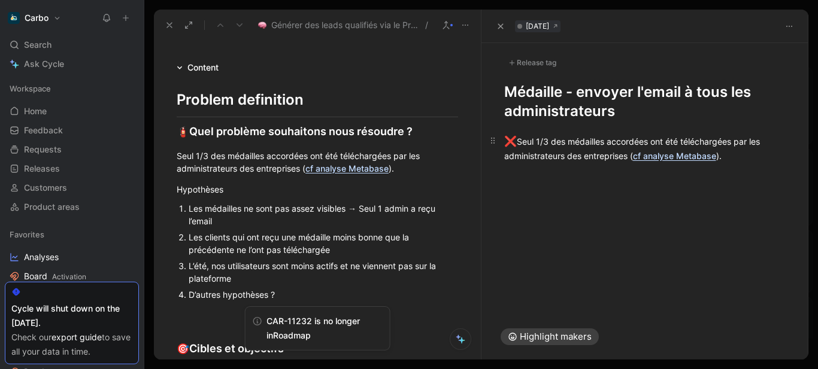
click at [522, 146] on div "❌ Seul 1/3 des médailles accordées ont été téléchargées par les administrateurs…" at bounding box center [645, 148] width 282 height 28
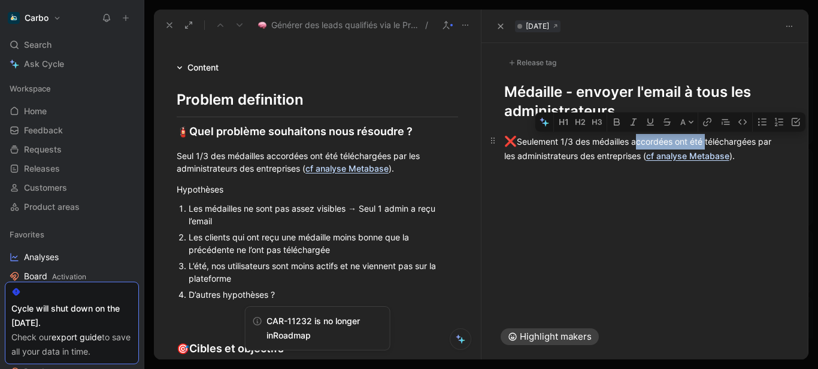
drag, startPoint x: 635, startPoint y: 142, endPoint x: 708, endPoint y: 141, distance: 73.7
click at [708, 141] on div "❌ Seulement 1/3 des médailles accordées ont été téléchargées par les administra…" at bounding box center [645, 148] width 282 height 28
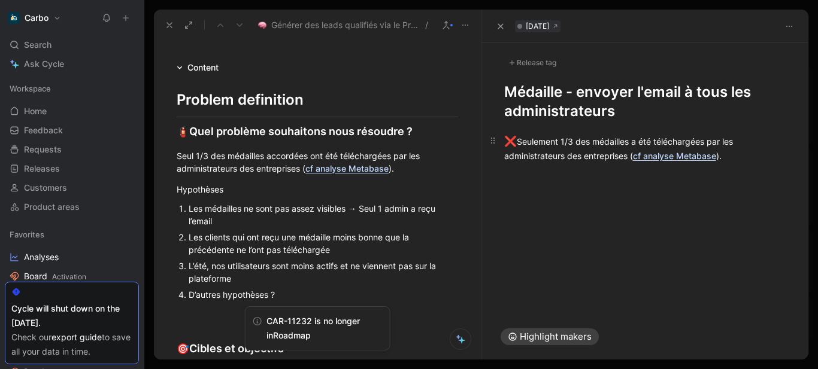
click at [708, 141] on div "❌ Seulement 1/3 des médailles a été téléchargées par les administrateurs des en…" at bounding box center [645, 148] width 282 height 28
click at [735, 156] on div "❌ Seulement 1/3 des médailles a été téléchargé par les administrateurs des entr…" at bounding box center [645, 148] width 282 height 28
click at [561, 167] on p at bounding box center [645, 177] width 328 height 20
click at [732, 155] on div "❌ Seulement 1/3 des médailles a été téléchargé par les administrateurs des entr…" at bounding box center [645, 148] width 282 height 28
click at [648, 163] on div "❌ Seulement 1/3 des médailles a été téléchargé par les administrateurs des entr…" at bounding box center [645, 154] width 282 height 41
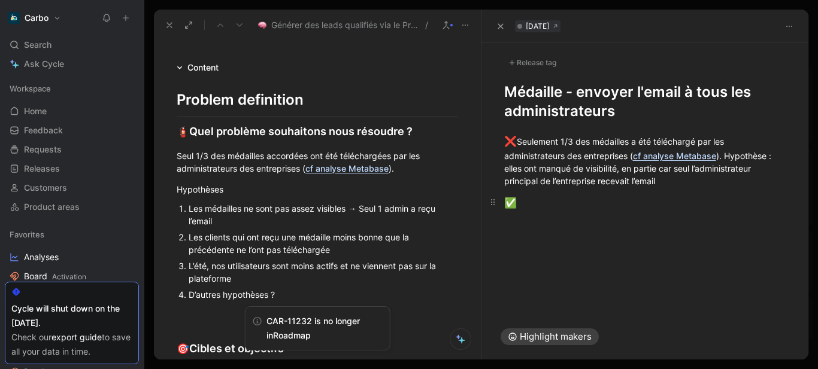
click at [575, 205] on div "✅" at bounding box center [645, 204] width 282 height 16
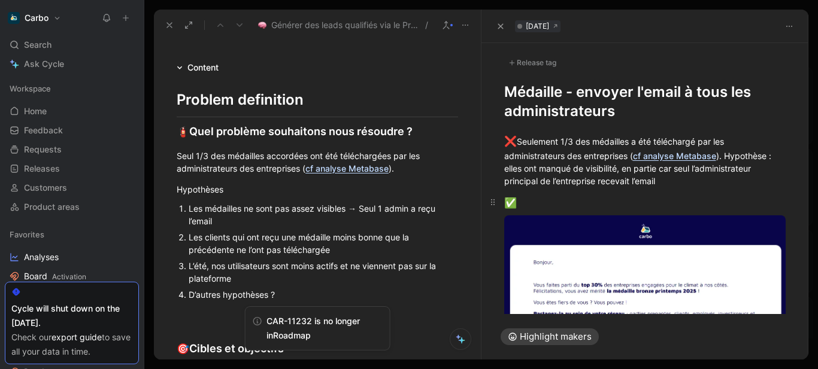
click at [562, 202] on div "✅" at bounding box center [645, 204] width 282 height 16
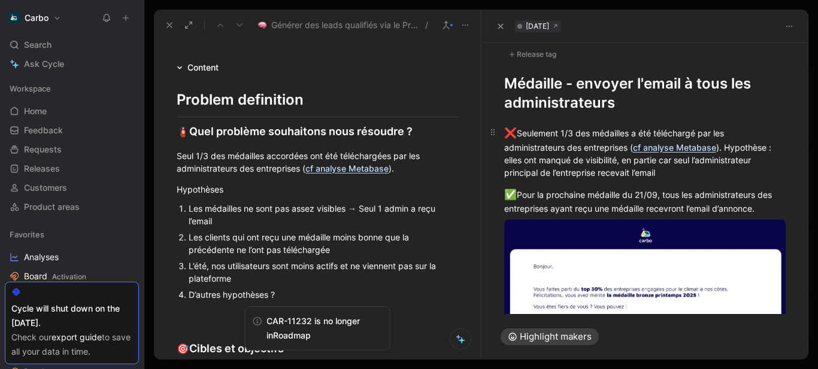
scroll to position [5, 0]
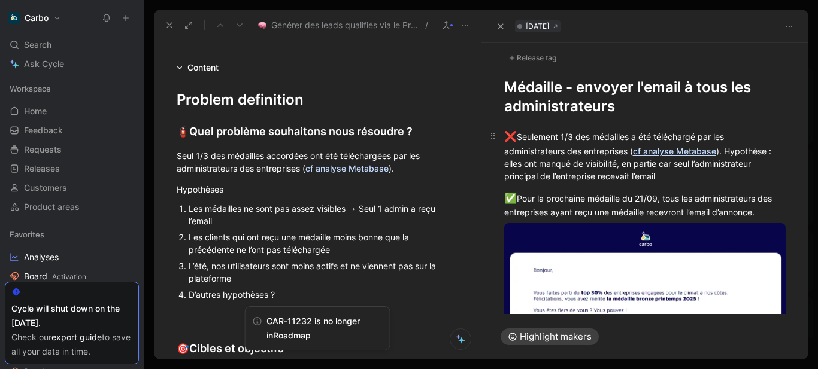
click at [563, 137] on div "❌ Seulement 1/3 des médailles a été téléchargé par les administrateurs des entr…" at bounding box center [645, 155] width 282 height 53
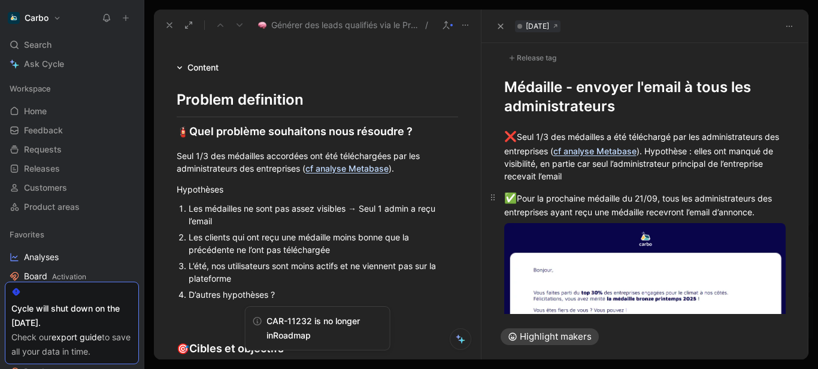
click at [589, 197] on div "✅ Pour la prochaine médaille du 21/09, tous les administrateurs des entreprises…" at bounding box center [645, 205] width 282 height 28
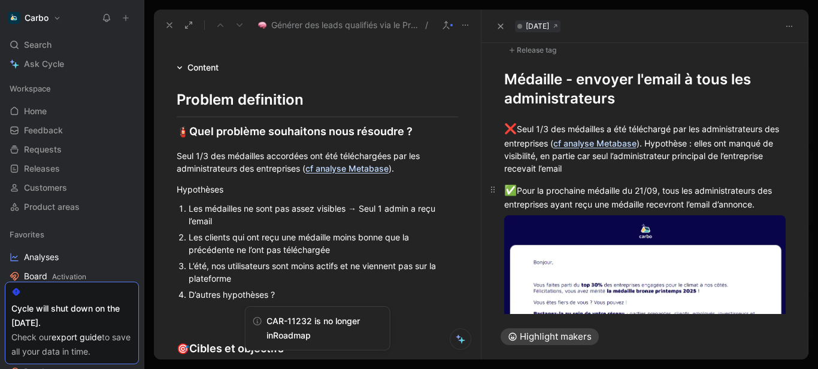
scroll to position [13, 0]
click at [712, 143] on div "❌ Seul 1/3 des médailles a été téléchargé par les administrateurs des entrepris…" at bounding box center [645, 147] width 282 height 53
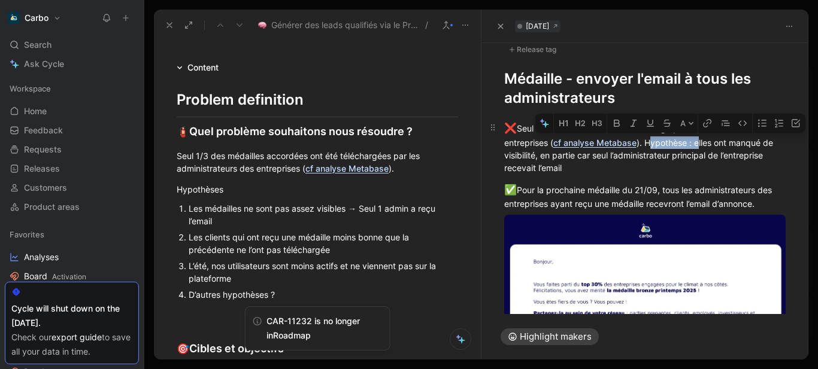
drag, startPoint x: 716, startPoint y: 144, endPoint x: 668, endPoint y: 144, distance: 47.9
click at [668, 144] on div "❌ Seul 1/3 des médailles a été téléchargé par les administrateurs des entrepris…" at bounding box center [645, 147] width 282 height 53
click at [667, 167] on div "❌ Seul 1/3 des médailles a été téléchargé par les administrateurs des entrepris…" at bounding box center [645, 147] width 282 height 53
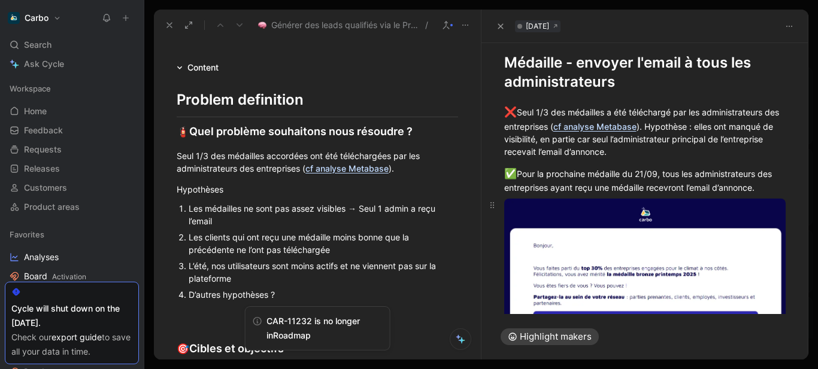
scroll to position [0, 0]
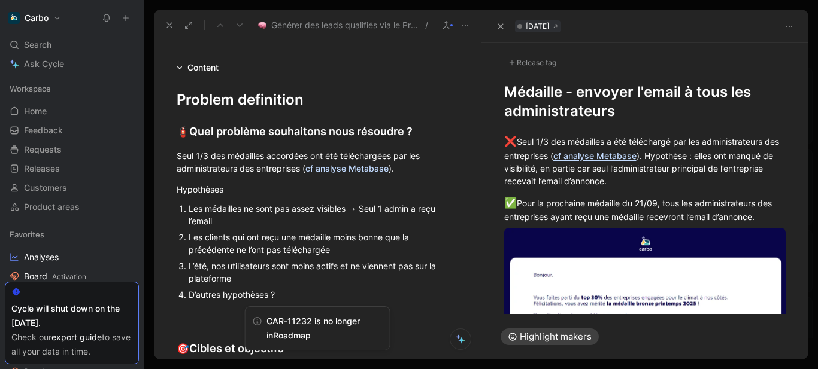
click at [534, 63] on div "Release tag" at bounding box center [532, 63] width 56 height 14
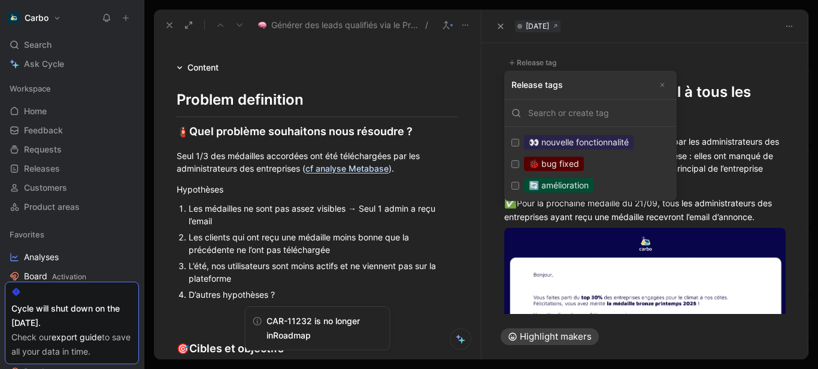
click at [577, 183] on div "🔄 amélioration" at bounding box center [558, 185] width 69 height 14
click at [519, 183] on input "🔄 amélioration Edit" at bounding box center [515, 186] width 8 height 8
checkbox input "true"
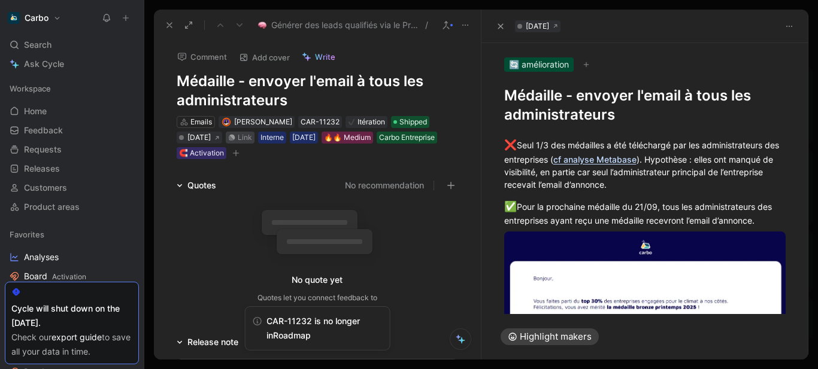
click at [252, 141] on div "Link" at bounding box center [245, 138] width 14 height 12
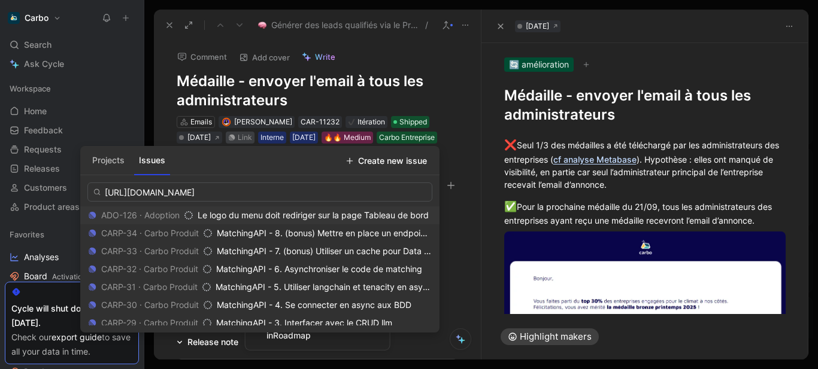
scroll to position [0, 99]
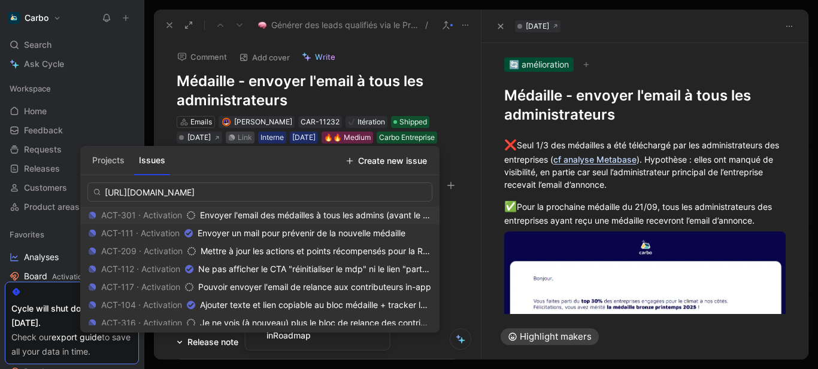
type input "[URL][DOMAIN_NAME]"
click at [286, 214] on span "Envoyer l'email des médailles à tous les admins (avant le 21)" at bounding box center [317, 215] width 235 height 10
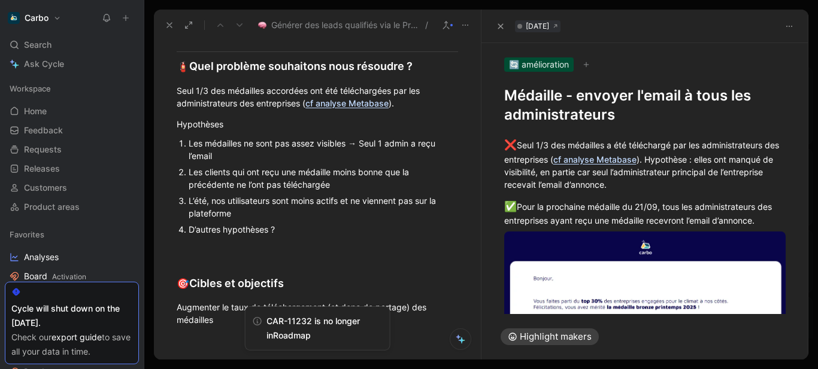
scroll to position [443, 0]
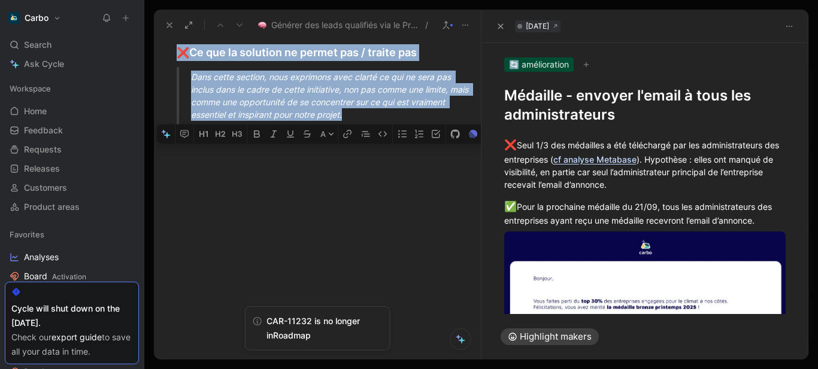
drag, startPoint x: 178, startPoint y: 68, endPoint x: 428, endPoint y: 379, distance: 399.0
click at [428, 369] on html "Carbo Search Ctrl K Ask Cycle Workspace Home G then H Feedback G then F Request…" at bounding box center [409, 184] width 818 height 369
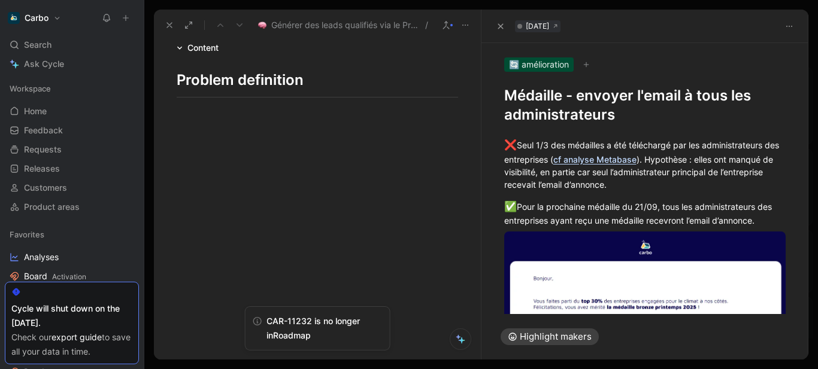
scroll to position [396, 0]
drag, startPoint x: 242, startPoint y: 144, endPoint x: 138, endPoint y: 45, distance: 143.6
click at [138, 45] on div "Carbo Search Ctrl K Ask Cycle Workspace Home G then H Feedback G then F Request…" at bounding box center [409, 184] width 818 height 369
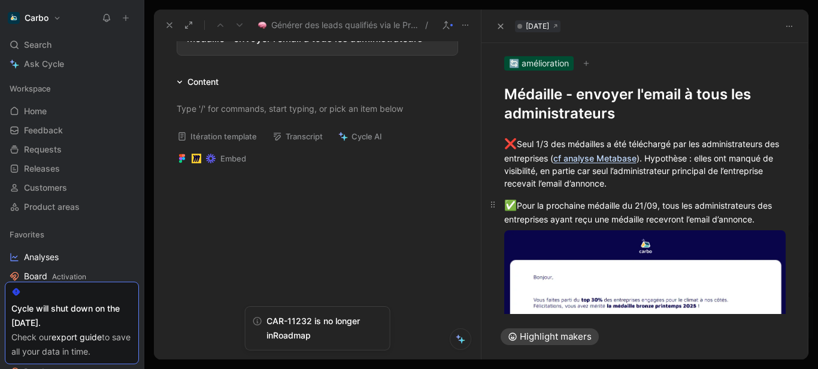
scroll to position [175, 0]
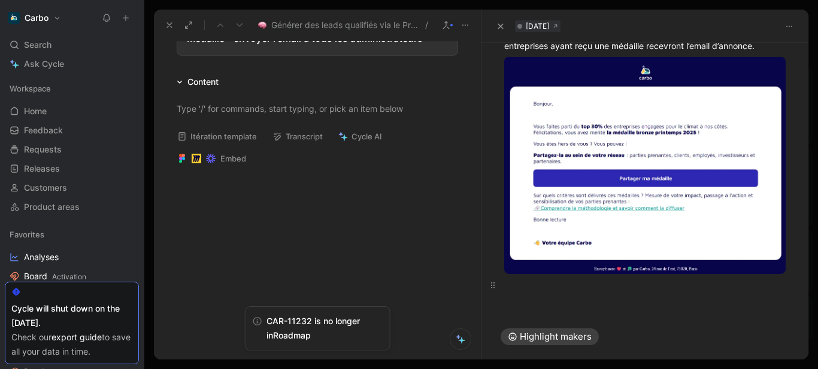
click at [535, 289] on p at bounding box center [645, 285] width 328 height 20
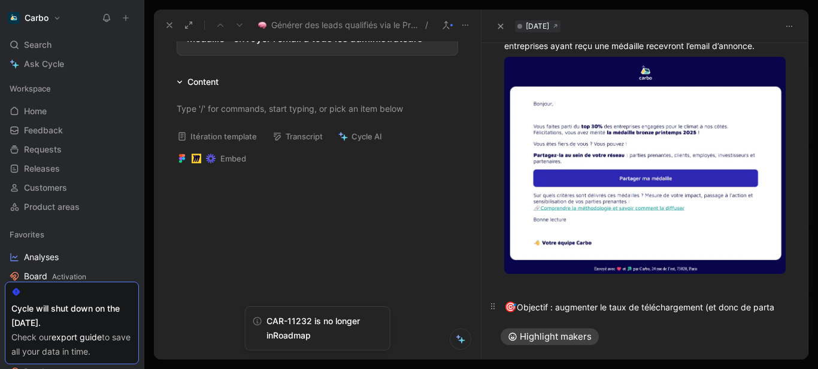
scroll to position [186, 0]
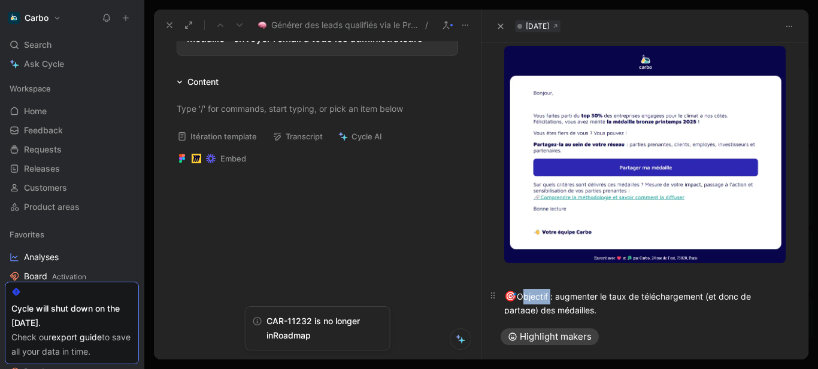
drag, startPoint x: 552, startPoint y: 293, endPoint x: 522, endPoint y: 293, distance: 29.9
click at [522, 293] on div "🎯 Objectif : augmenter le taux de téléchargement (et donc de partage) des médai…" at bounding box center [645, 303] width 282 height 28
click at [559, 275] on button "button" at bounding box center [565, 272] width 18 height 19
click at [632, 307] on div "🎯 Objectif : augmenter le taux de téléchargement (et donc de partage) des médai…" at bounding box center [645, 303] width 282 height 28
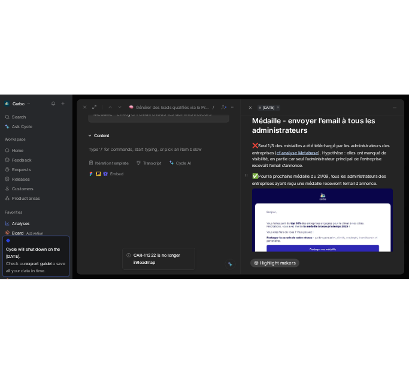
scroll to position [0, 0]
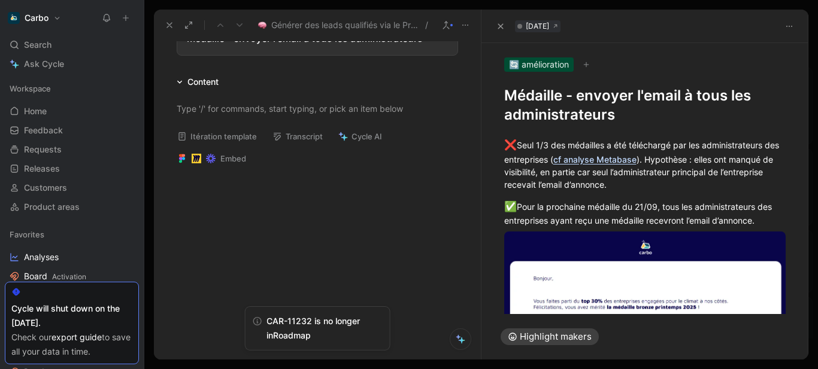
click at [563, 110] on h1 "Médaille - envoyer l'email à tous les administrateurs" at bounding box center [645, 105] width 282 height 38
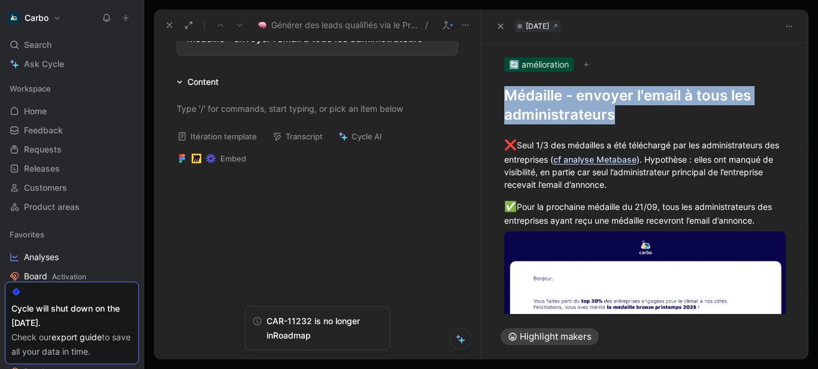
click at [563, 110] on h1 "Médaille - envoyer l'email à tous les administrateurs" at bounding box center [645, 105] width 282 height 38
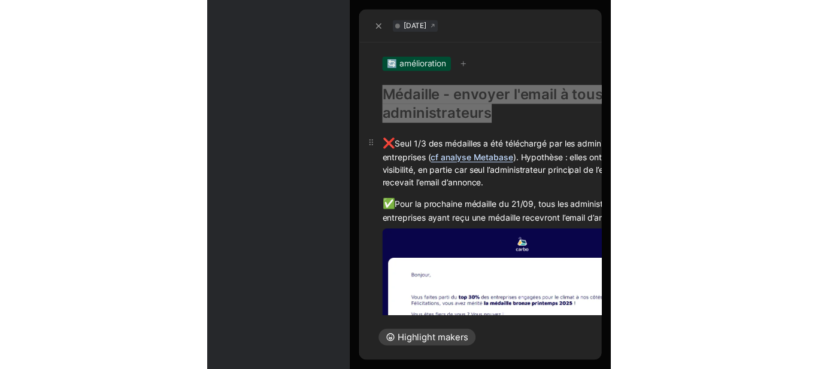
scroll to position [355, 0]
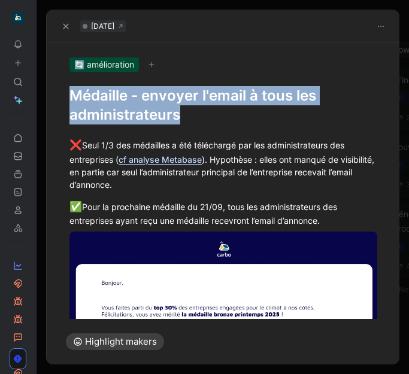
click at [172, 96] on h1 "Médaille - envoyer l'email à tous les administrateurs" at bounding box center [223, 105] width 308 height 38
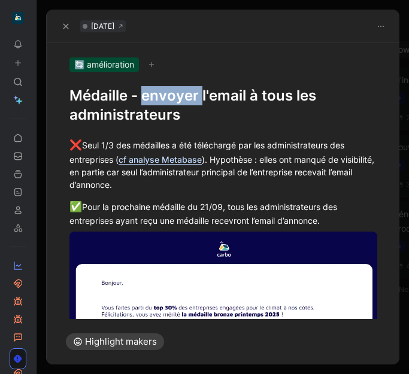
click at [172, 96] on h1 "Médaille - envoyer l'email à tous les administrateurs" at bounding box center [223, 105] width 308 height 38
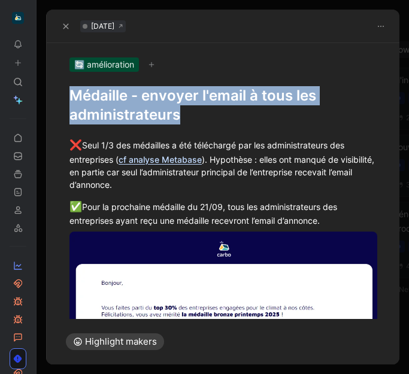
click at [172, 96] on h1 "Médaille - envoyer l'email à tous les administrateurs" at bounding box center [223, 105] width 308 height 38
copy h1 "Médaille - envoyer l'email à tous les administrateurs"
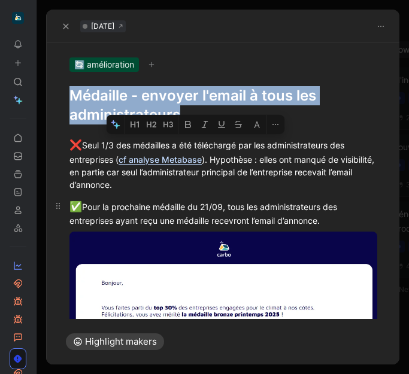
drag, startPoint x: 74, startPoint y: 145, endPoint x: 341, endPoint y: 220, distance: 276.8
click at [341, 220] on div "❌ Seul 1/3 des médailles a été téléchargé par les administrateurs des entrepris…" at bounding box center [223, 330] width 353 height 411
copy div "❌ Seul 1/3 des médailles a été téléchargé par les administrateurs des entrepris…"
click at [160, 178] on div "❌ Seul 1/3 des médailles a été téléchargé par les administrateurs des entrepris…" at bounding box center [223, 164] width 308 height 53
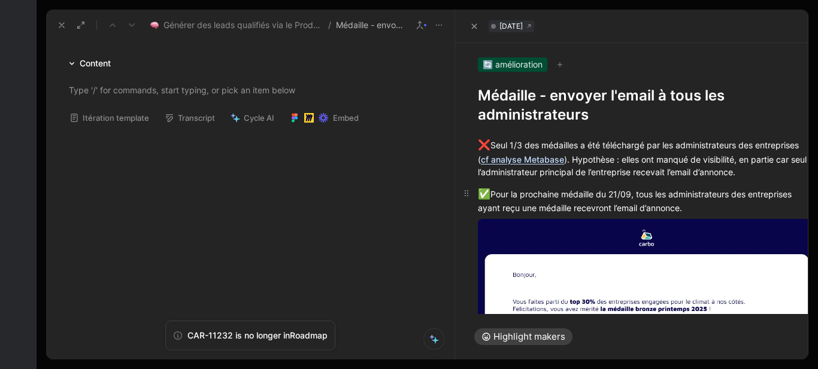
scroll to position [362, 0]
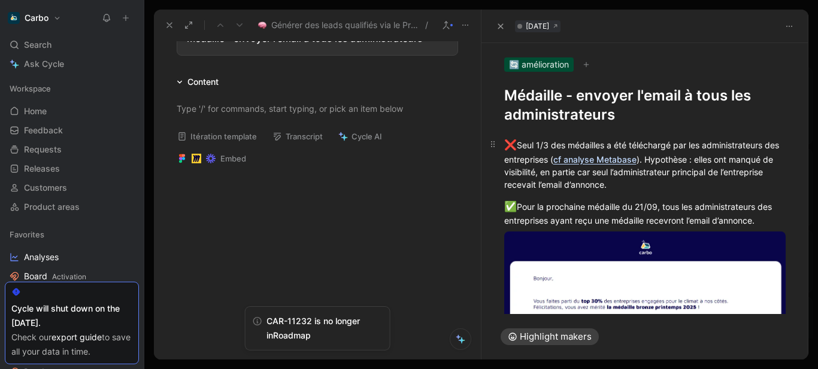
click at [521, 147] on div "❌ Seul 1/3 des médailles a été téléchargé par les administrateurs des entrepris…" at bounding box center [645, 164] width 282 height 53
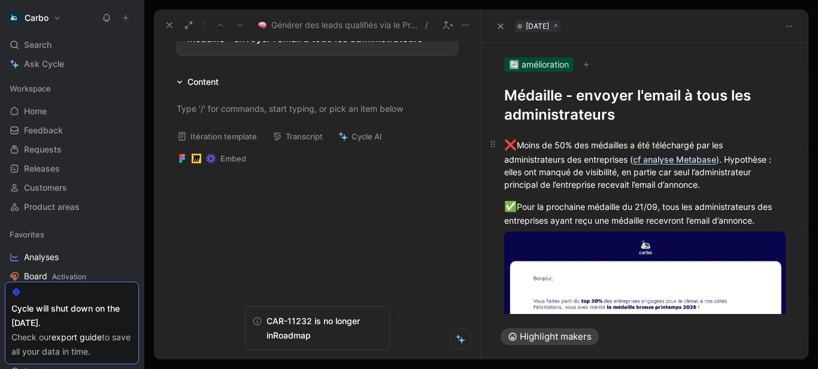
click at [583, 169] on div "❌ Moins de 50% des médailles a été téléchargé par les administrateurs des entre…" at bounding box center [645, 164] width 282 height 53
click at [640, 144] on div "❌ Moins de 50% des médailles a été téléchargé par les administrateurs des entre…" at bounding box center [645, 164] width 282 height 53
click at [708, 144] on div "❌ Moins de 50% des médailles ont été téléchargé par les administrateurs des ent…" at bounding box center [645, 164] width 282 height 53
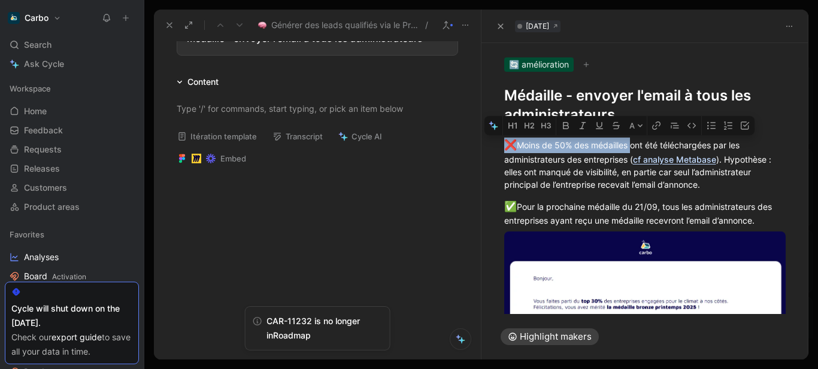
drag, startPoint x: 632, startPoint y: 146, endPoint x: 448, endPoint y: 146, distance: 183.2
click at [448, 146] on div "Générer des leads qualifiés via le Produit / Médaille - envoyer l'email à tous …" at bounding box center [481, 185] width 654 height 350
click at [614, 154] on div "❌ Moins de 50% des médailles ont été téléchargées par les administrateurs des e…" at bounding box center [645, 164] width 282 height 53
drag, startPoint x: 634, startPoint y: 149, endPoint x: 498, endPoint y: 139, distance: 136.3
click at [498, 139] on p "❌ Moins de 50% des médailles ont été téléchargées par les administrateurs des e…" at bounding box center [645, 164] width 328 height 60
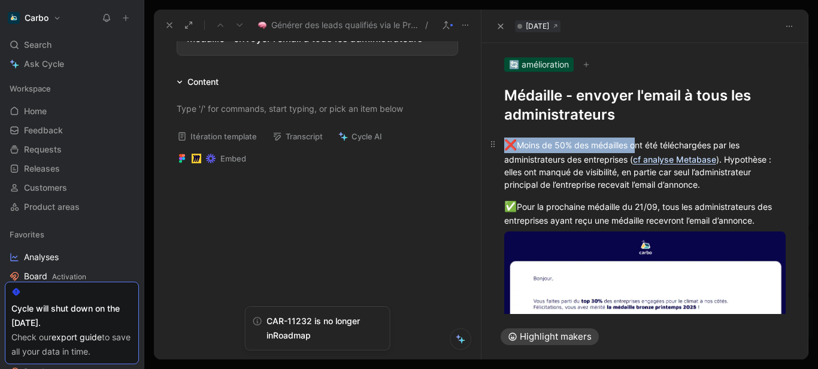
click at [607, 154] on div "❌ Moins de 50% des médailles ont été téléchargées par les administrateurs des e…" at bounding box center [645, 164] width 282 height 53
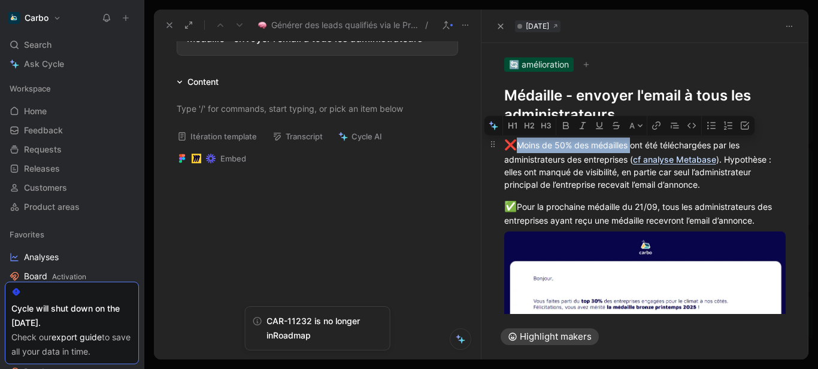
drag, startPoint x: 632, startPoint y: 146, endPoint x: 511, endPoint y: 147, distance: 121.6
click at [511, 147] on div "❌ Moins de 50% des médailles ont été téléchargées par les administrateurs des e…" at bounding box center [645, 164] width 282 height 53
click at [719, 159] on div "❌ Moins de 50% des médailles ont été téléchargées par les administrateurs des e…" at bounding box center [645, 164] width 282 height 53
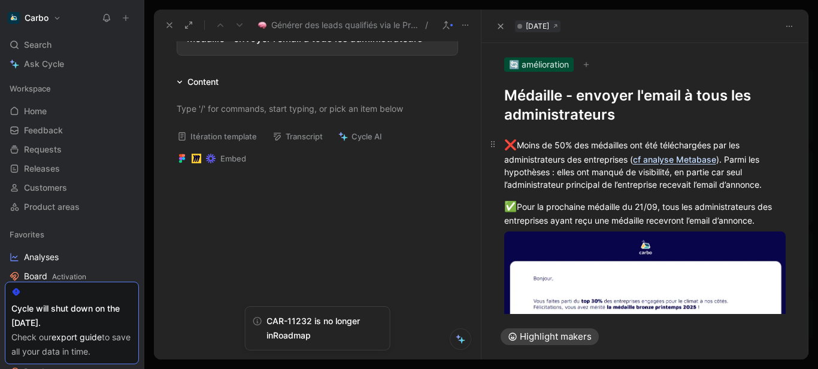
click at [601, 192] on p "❌ Moins de 50% des médailles ont été téléchargées par les administrateurs des e…" at bounding box center [645, 164] width 328 height 60
click at [553, 172] on div "❌ Moins de 50% des médailles ont été téléchargées par les administrateurs des e…" at bounding box center [645, 164] width 282 height 53
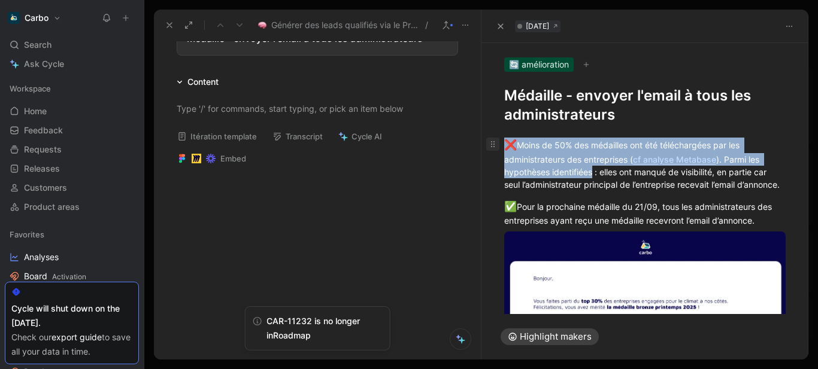
drag, startPoint x: 592, startPoint y: 171, endPoint x: 492, endPoint y: 149, distance: 102.4
click at [492, 149] on p "❌ Moins de 50% des médailles ont été téléchargées par les administrateurs des e…" at bounding box center [645, 164] width 328 height 60
copy div "❌ Moins de 50% des médailles ont été téléchargées par les administrateurs des e…"
click at [625, 184] on div "❌ Moins de 50% des médailles ont été téléchargées par les administrateurs des e…" at bounding box center [645, 164] width 282 height 53
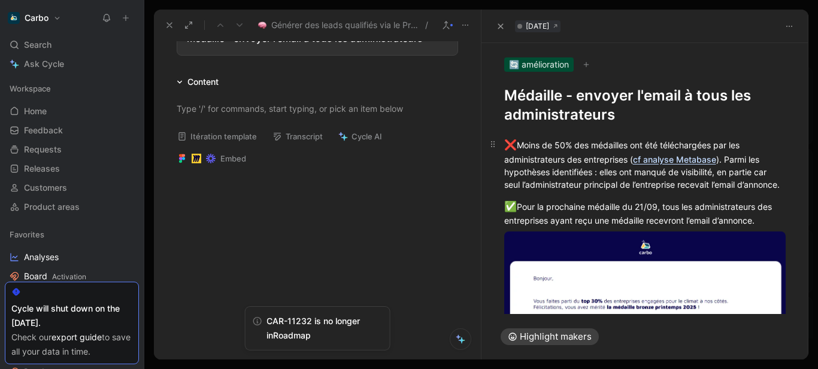
scroll to position [224, 0]
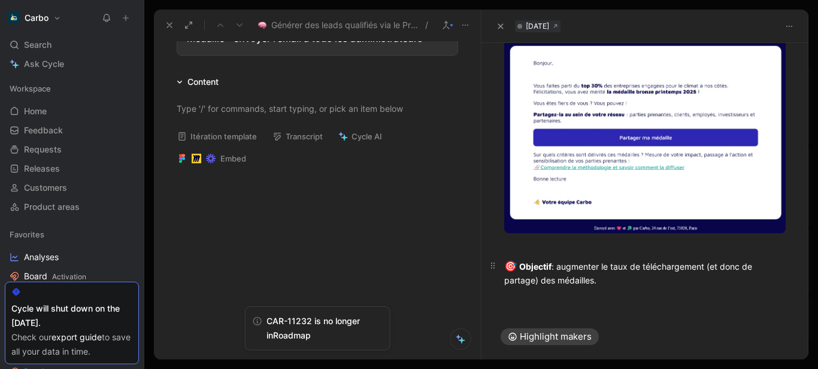
click at [575, 268] on div "🎯 Objectif : augmenter le taux de téléchargement (et donc de partage) des médai…" at bounding box center [645, 273] width 282 height 28
copy div "🎯 Objectif : augmenter le taux de téléchargement (et donc de partage) des médai…"
click at [574, 165] on body "Carbo Search Ctrl K Ask Cycle Workspace Home G then H Feedback G then F Request…" at bounding box center [409, 184] width 818 height 369
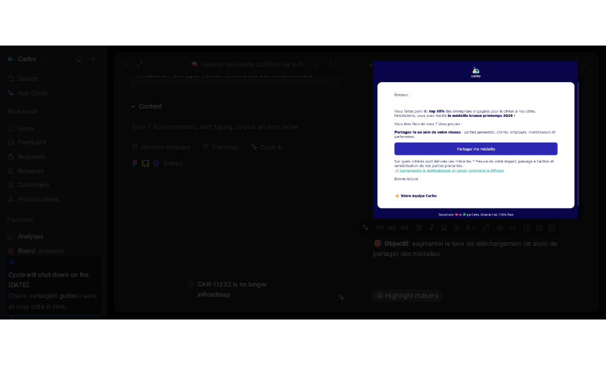
scroll to position [201, 0]
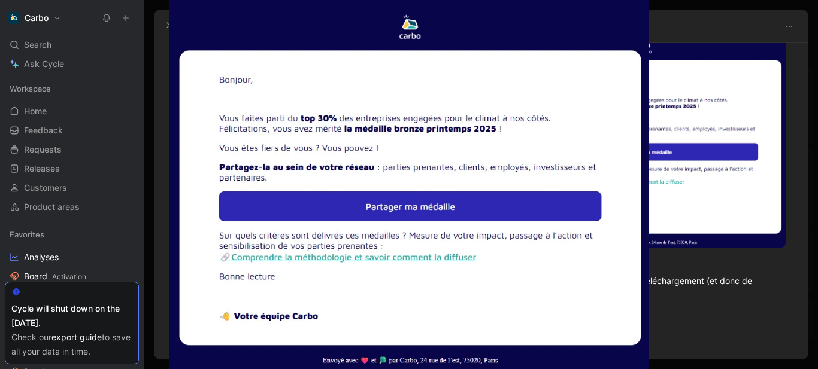
click at [476, 201] on img at bounding box center [408, 184] width 479 height 369
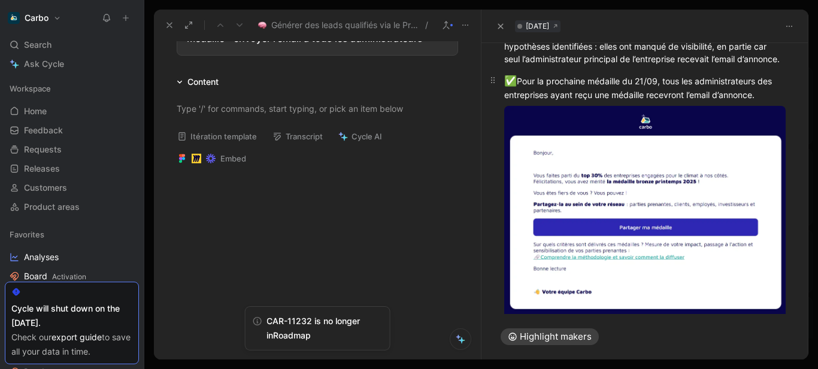
scroll to position [125, 0]
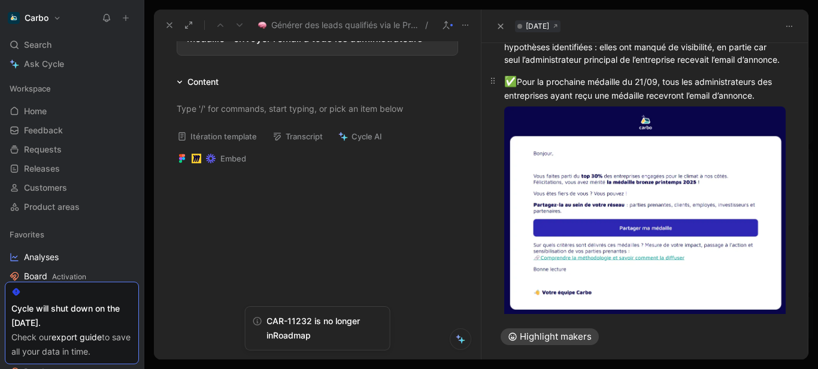
click at [779, 102] on div "✅ Pour la prochaine médaille du 21/09, tous les administrateurs des entreprises…" at bounding box center [645, 88] width 282 height 28
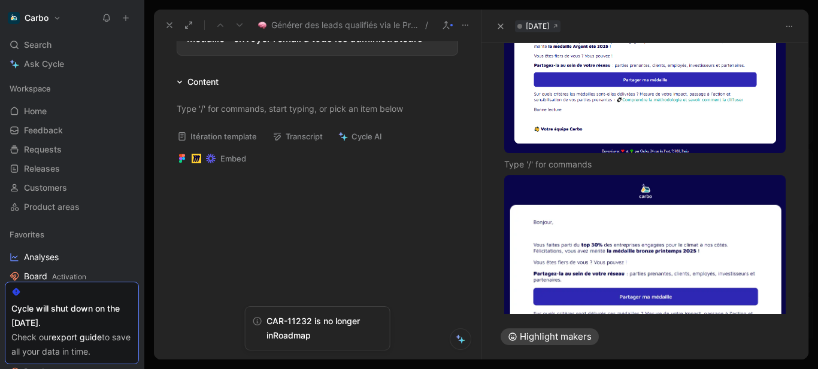
scroll to position [245, 0]
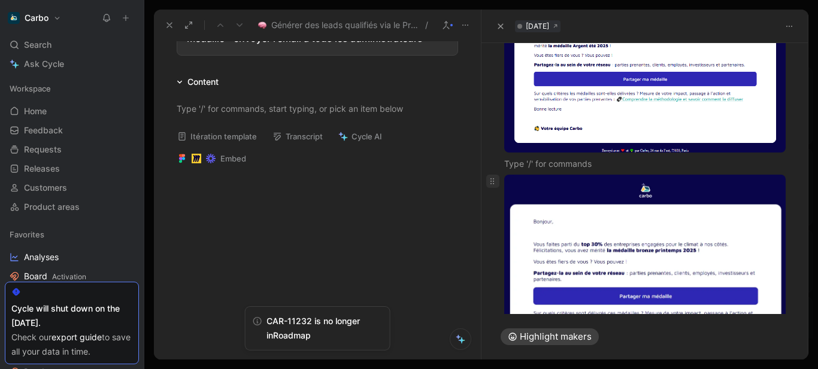
click at [491, 184] on use at bounding box center [492, 181] width 4 height 6
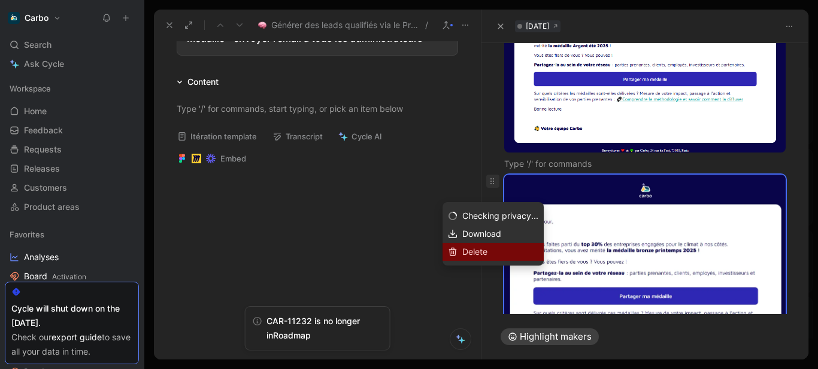
click at [487, 251] on span "Delete" at bounding box center [474, 252] width 25 height 10
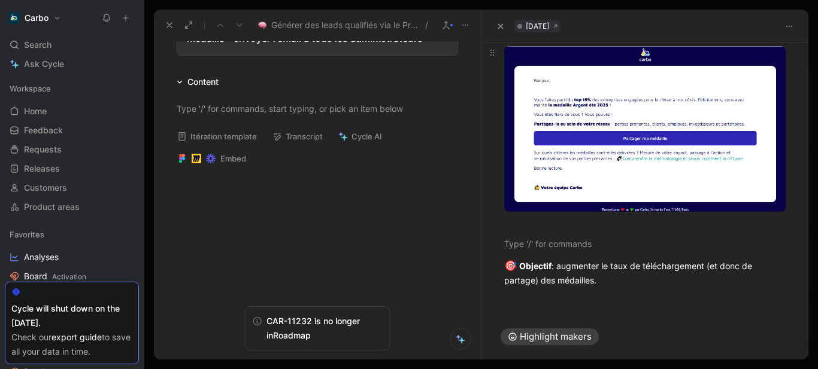
scroll to position [142, 0]
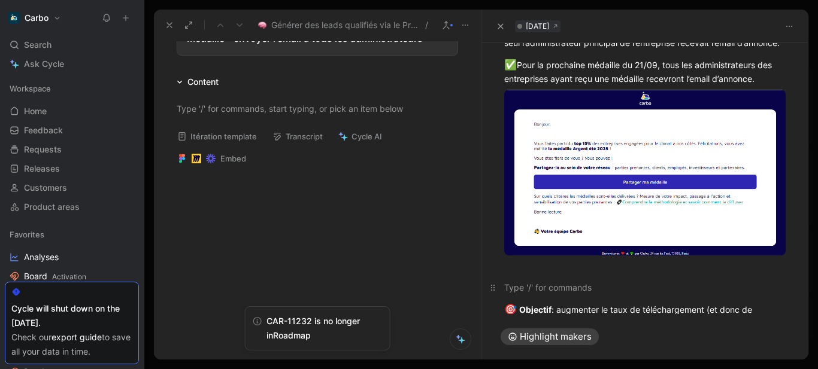
click at [527, 294] on div at bounding box center [645, 287] width 282 height 13
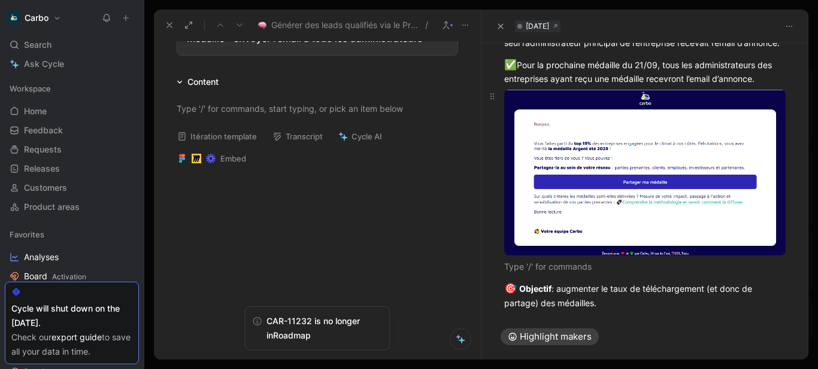
click at [656, 221] on body "Carbo Search Ctrl K Ask Cycle Workspace Home G then H Feedback G then F Request…" at bounding box center [409, 184] width 818 height 369
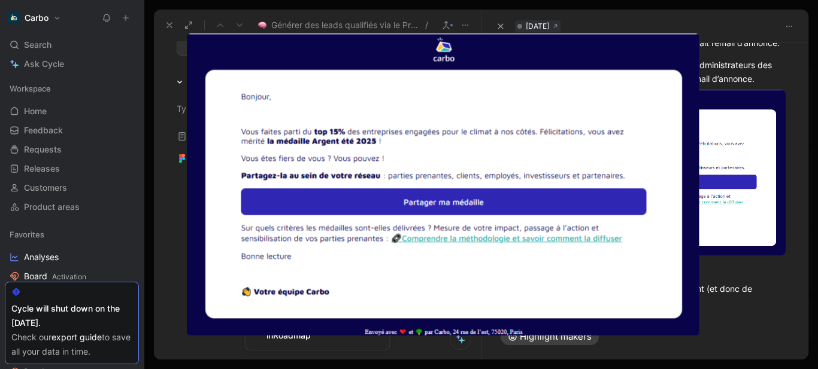
click at [425, 127] on img at bounding box center [443, 185] width 512 height 302
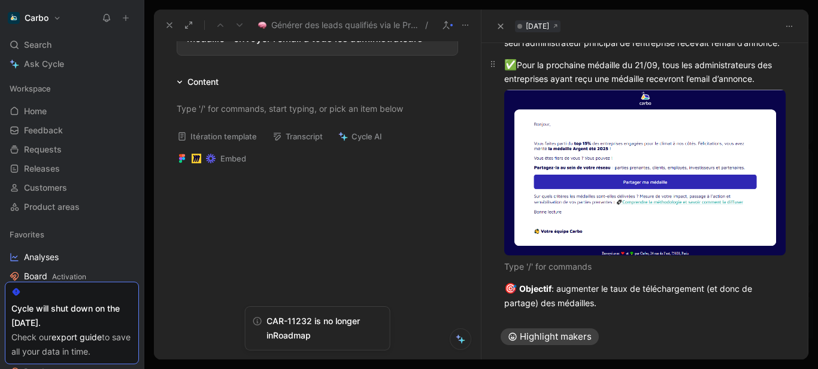
click at [780, 89] on p "✅ Pour la prochaine médaille du 21/09, tous les administrateurs des entreprises…" at bounding box center [645, 71] width 328 height 35
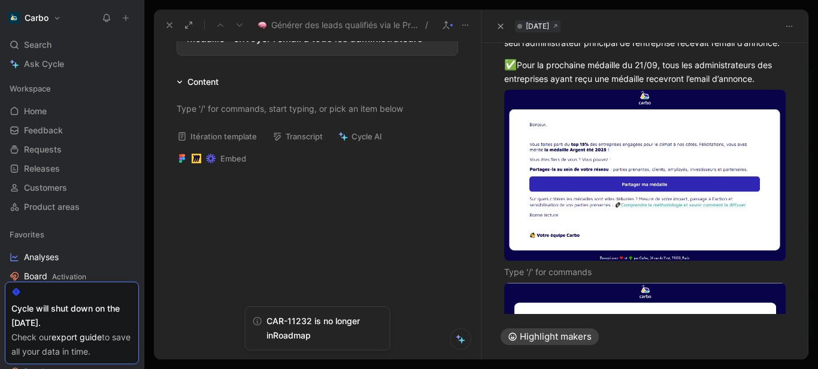
scroll to position [193, 0]
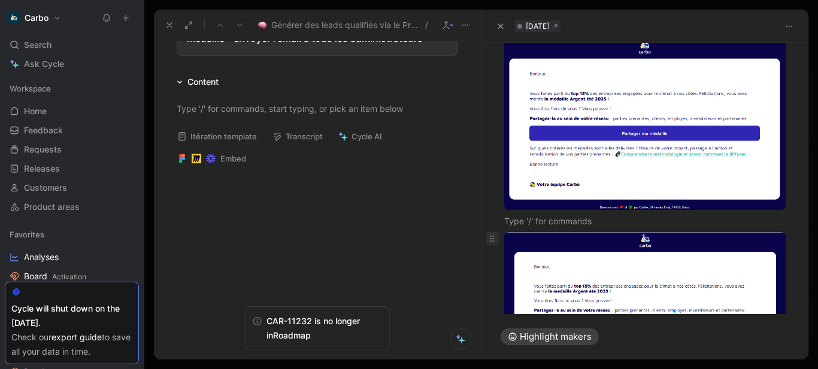
click at [496, 244] on icon at bounding box center [492, 239] width 10 height 10
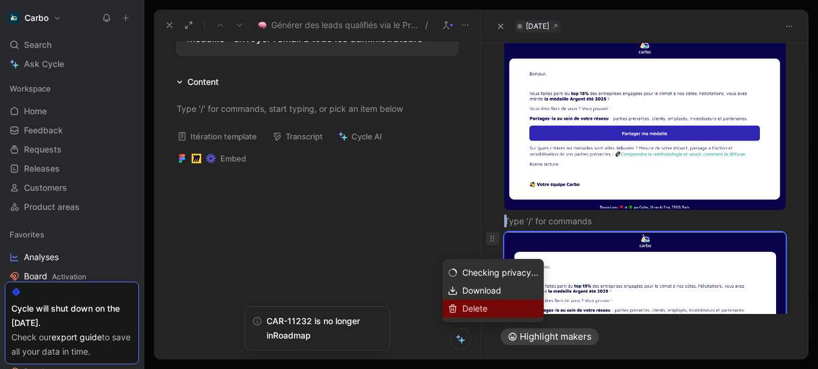
click at [488, 302] on div "Delete" at bounding box center [500, 309] width 76 height 14
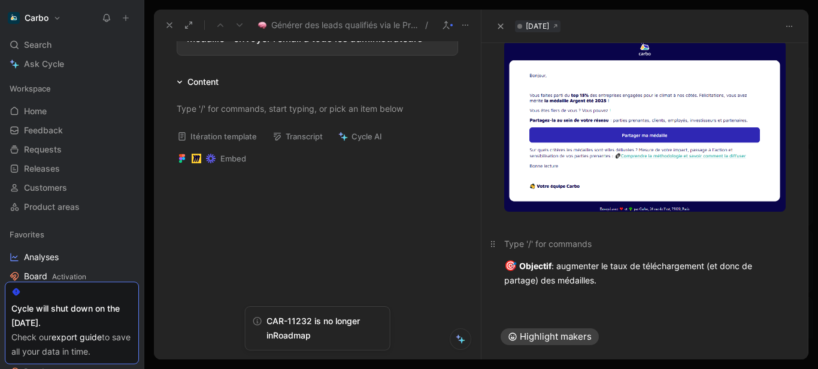
click at [572, 246] on div at bounding box center [645, 244] width 282 height 13
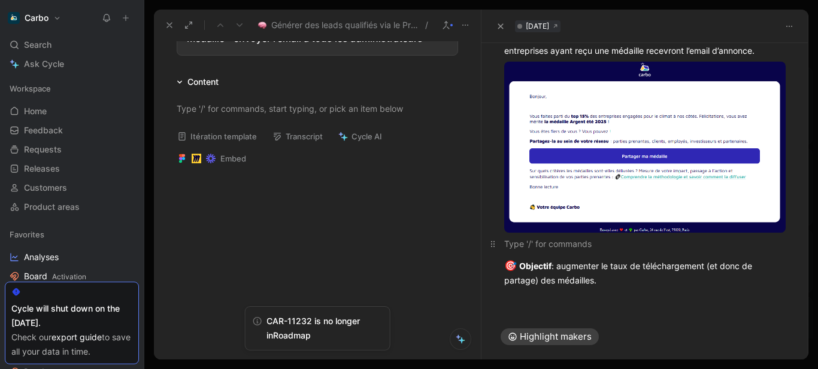
scroll to position [179, 0]
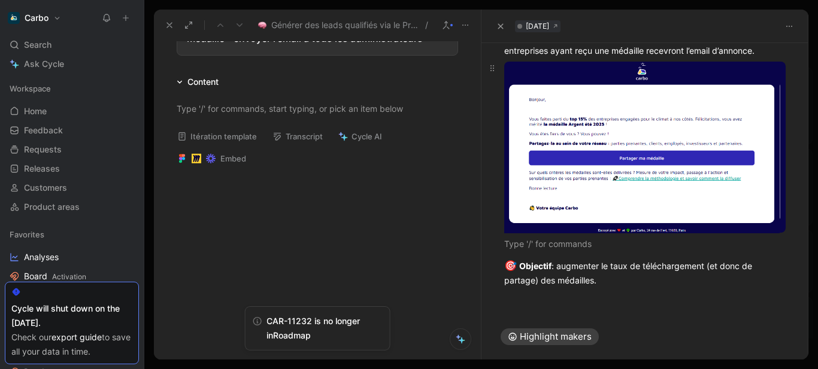
click at [655, 137] on body "Carbo Search Ctrl K Ask Cycle Workspace Home G then H Feedback G then F Request…" at bounding box center [409, 184] width 818 height 369
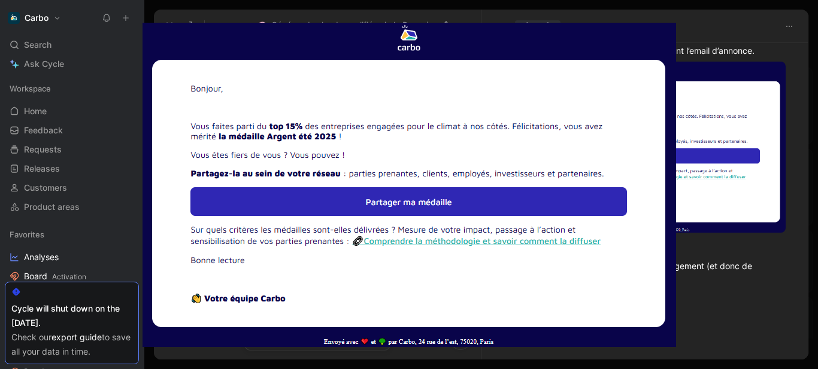
click at [488, 167] on img at bounding box center [410, 185] width 534 height 325
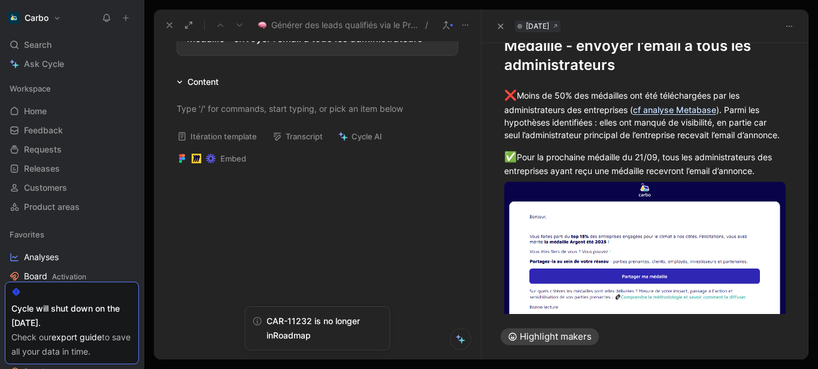
scroll to position [0, 0]
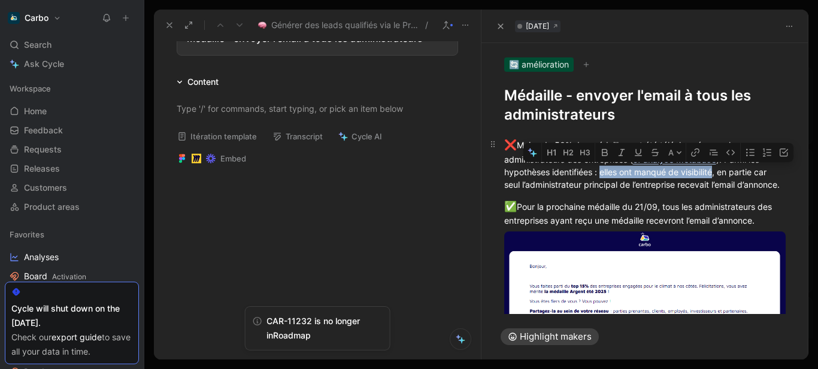
drag, startPoint x: 601, startPoint y: 174, endPoint x: 716, endPoint y: 172, distance: 115.0
click at [716, 172] on div "❌ Moins de 50% des médailles ont été téléchargées par les administrateurs des e…" at bounding box center [645, 164] width 282 height 53
click at [605, 153] on icon "button" at bounding box center [604, 152] width 6 height 7
click at [568, 213] on div "✅ Pour la prochaine médaille du 21/09, tous les administrateurs des entreprises…" at bounding box center [645, 213] width 282 height 28
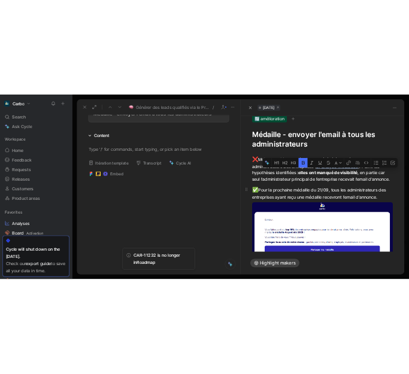
scroll to position [17, 0]
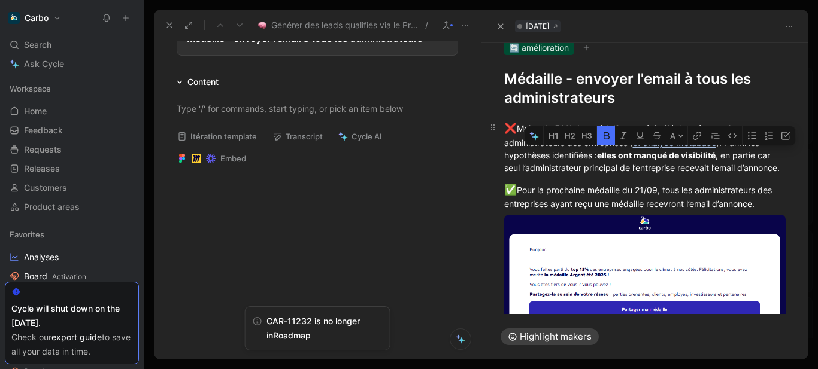
click at [550, 174] on div "❌ Moins de 50% des médailles ont été téléchargées par les administrateurs des e…" at bounding box center [645, 147] width 282 height 53
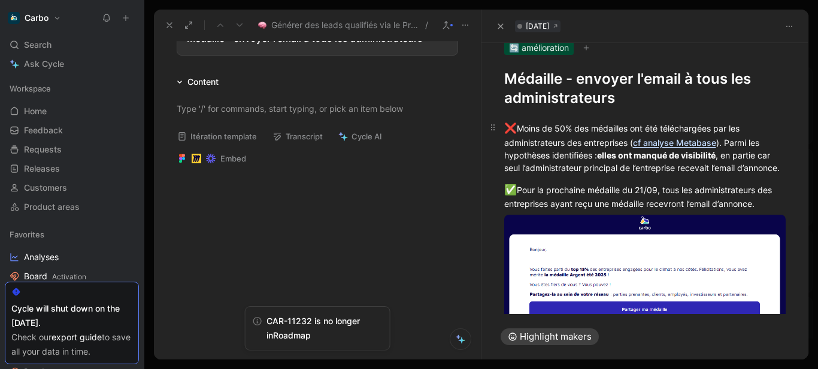
click at [732, 156] on div "❌ Moins de 50% des médailles ont été téléchargées par les administrateurs des e…" at bounding box center [645, 147] width 282 height 53
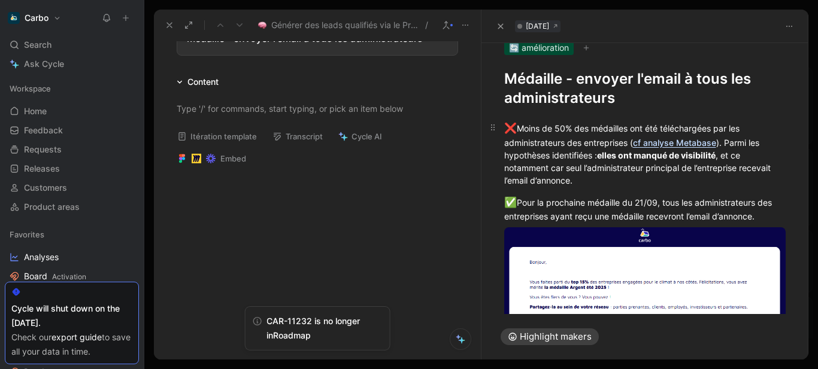
click at [567, 178] on div "❌ Moins de 50% des médailles ont été téléchargées par les administrateurs des e…" at bounding box center [645, 154] width 282 height 66
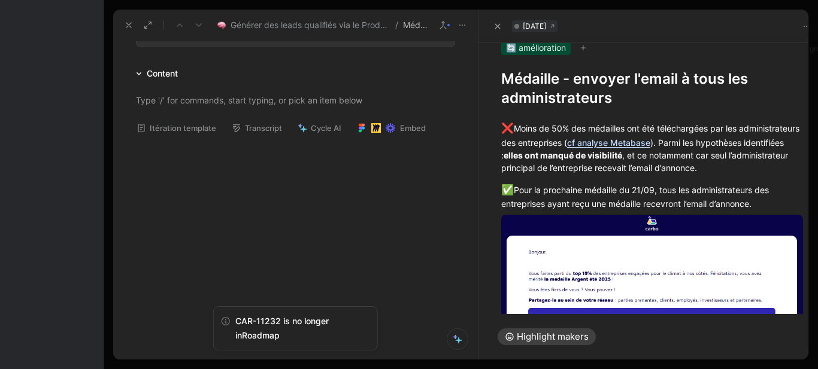
scroll to position [362, 0]
